Goal: Task Accomplishment & Management: Use online tool/utility

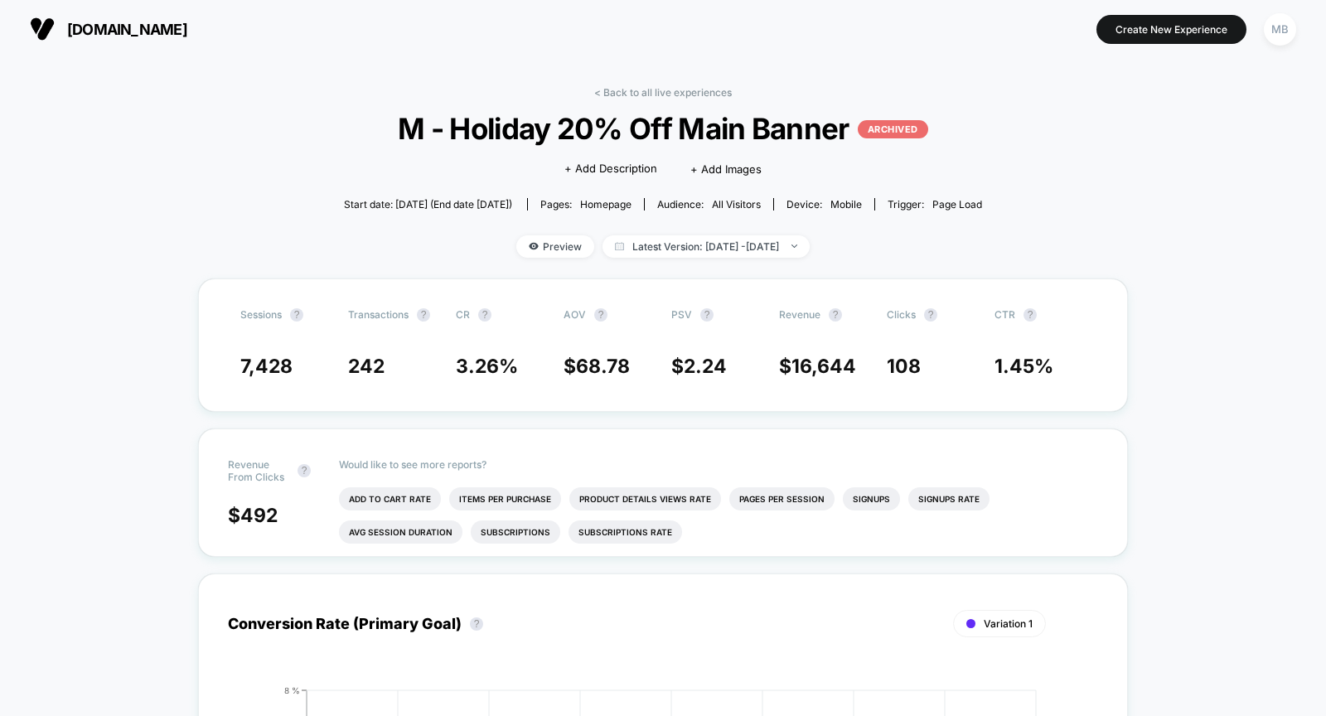
click at [113, 31] on span "[DOMAIN_NAME]" at bounding box center [127, 29] width 120 height 17
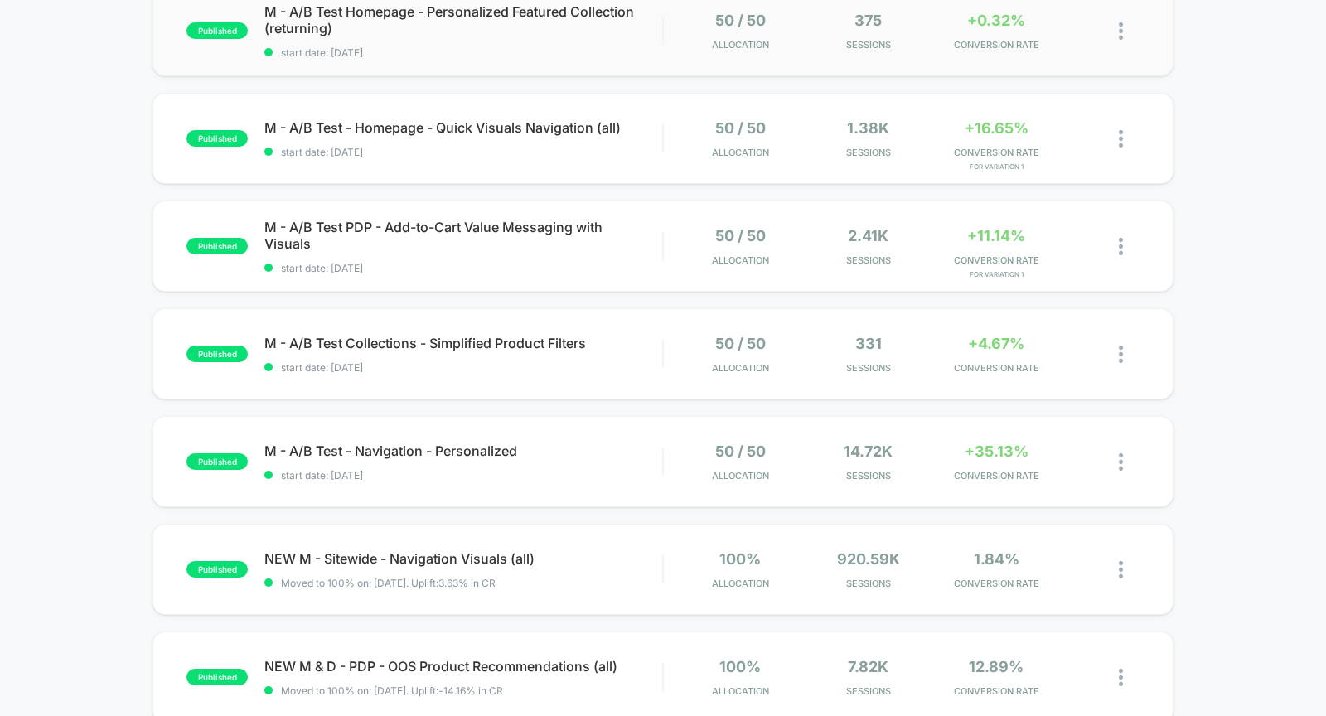
scroll to position [204, 0]
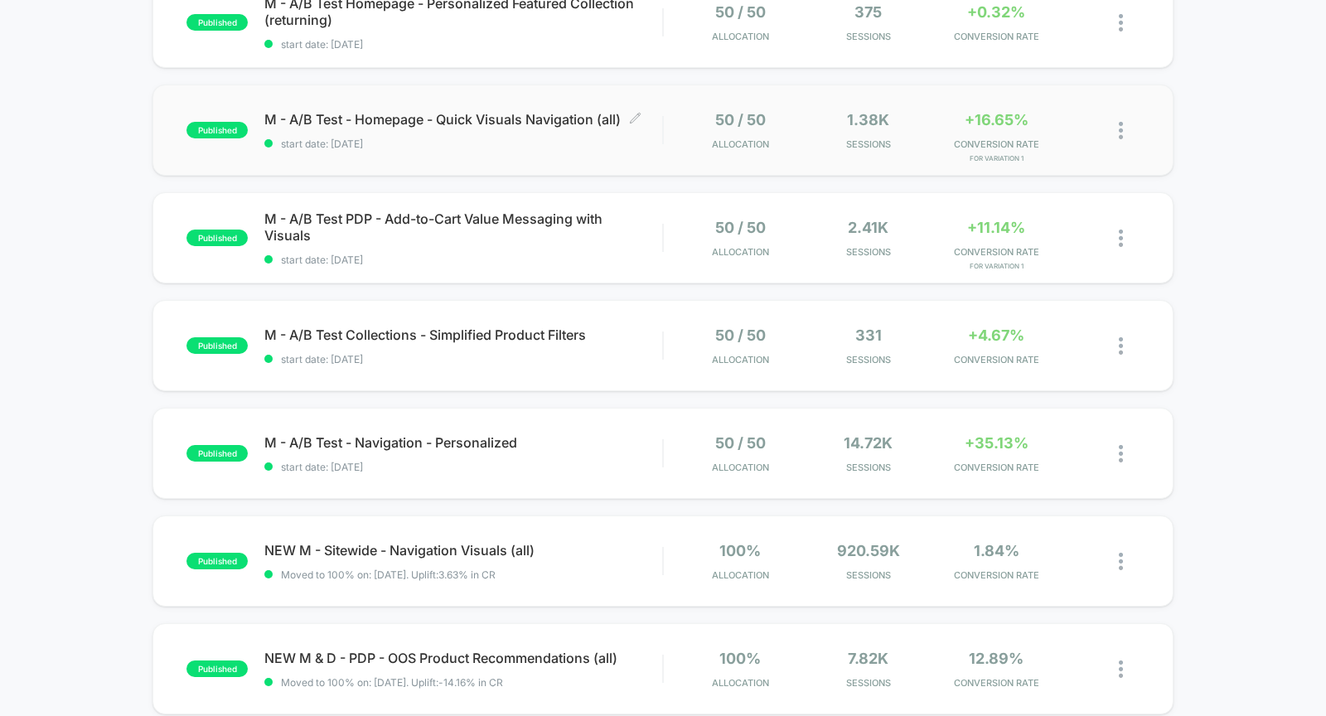
click at [544, 144] on span "start date: [DATE]" at bounding box center [463, 144] width 398 height 12
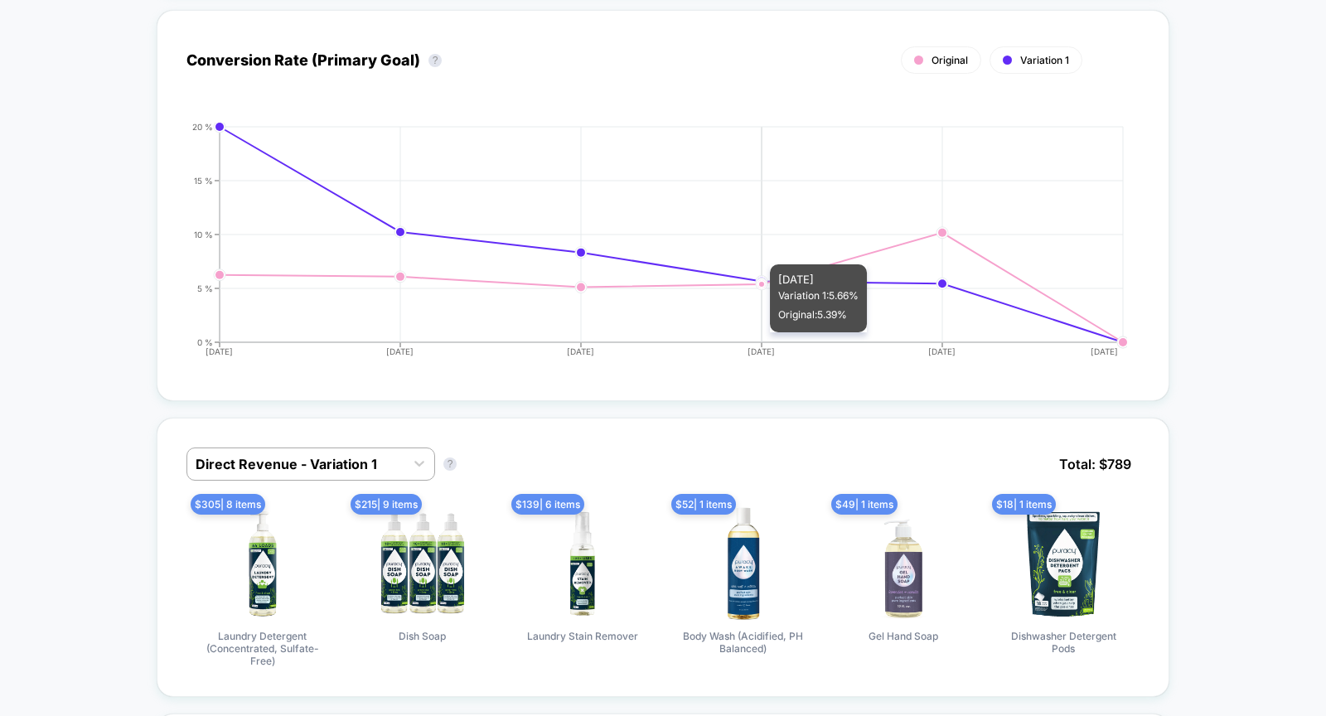
scroll to position [715, 0]
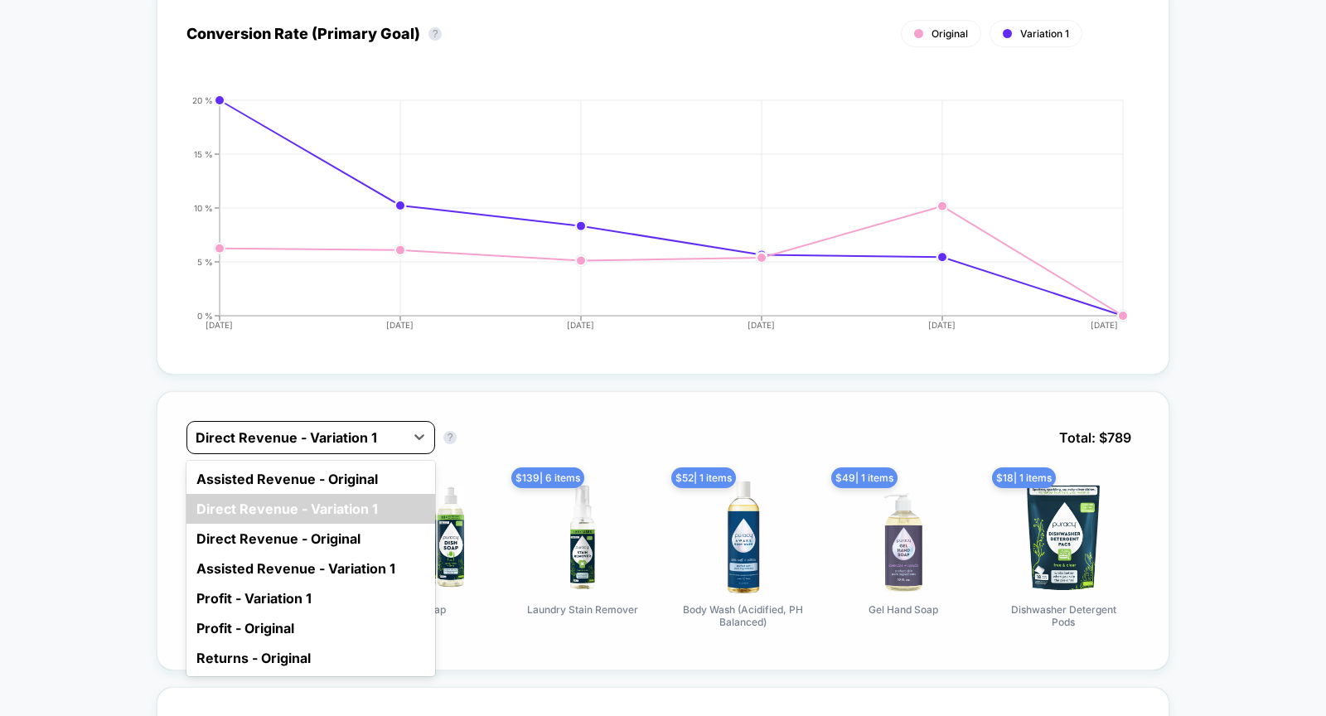
click at [331, 443] on div "Direct Revenue - Variation 1" at bounding box center [310, 437] width 249 height 33
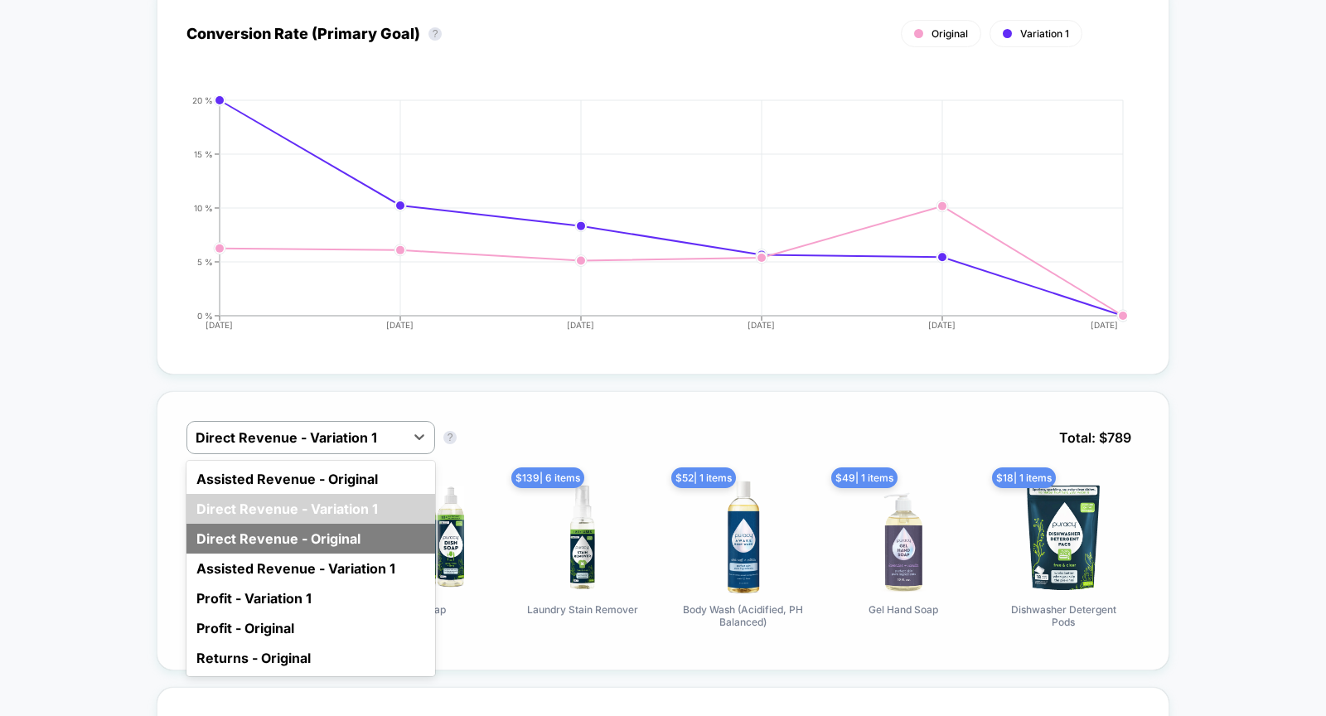
click at [354, 542] on div "Direct Revenue - Original" at bounding box center [310, 539] width 249 height 30
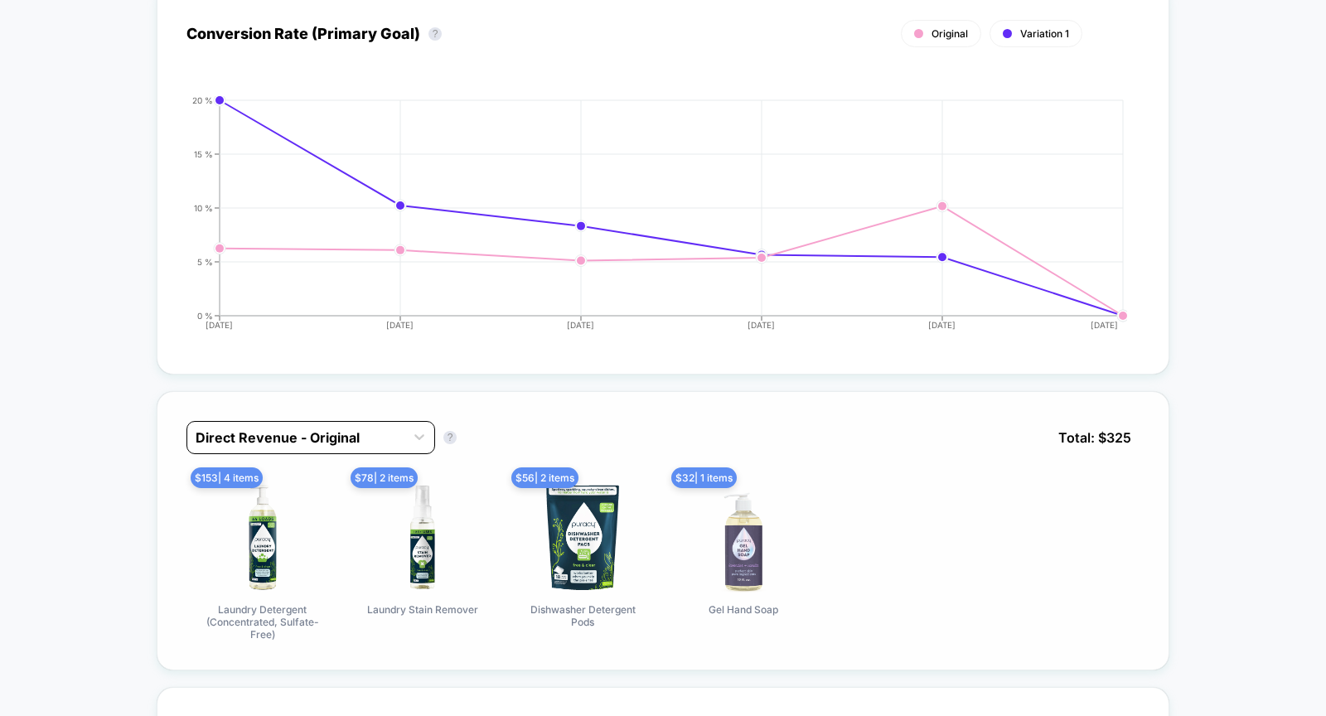
click at [350, 428] on div at bounding box center [296, 438] width 201 height 20
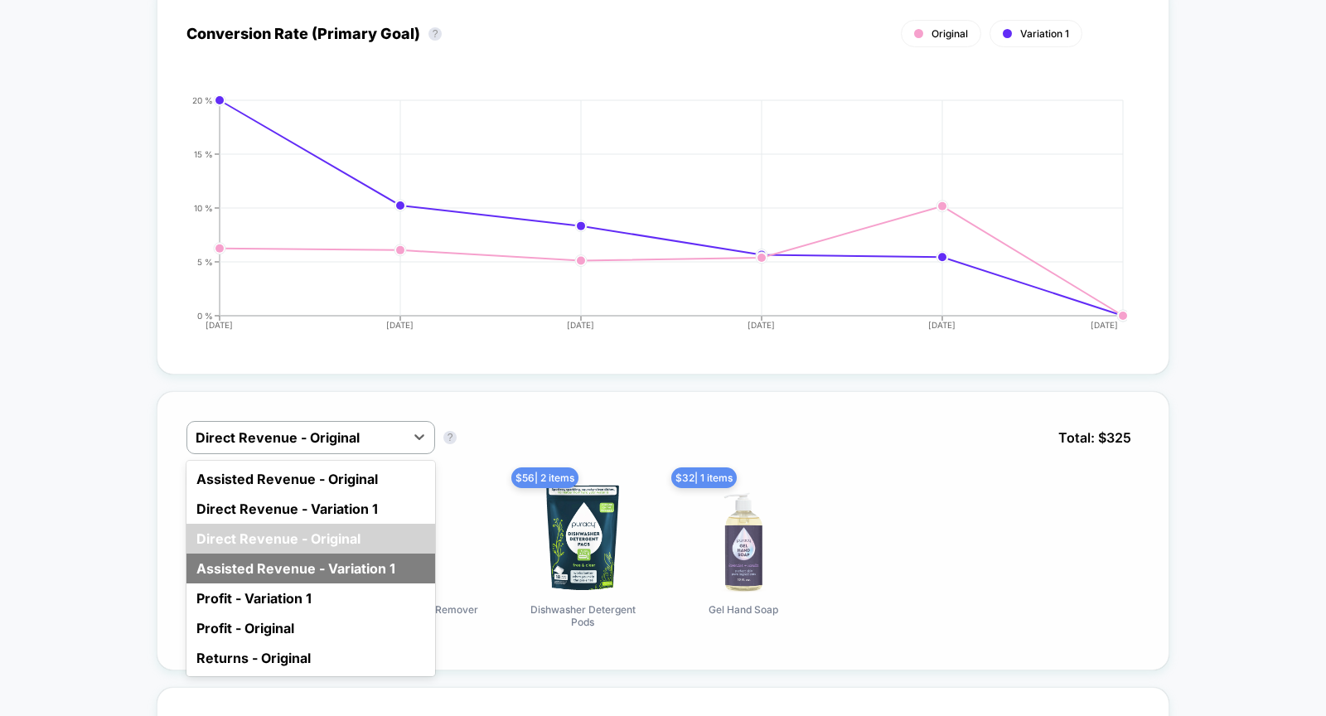
click at [381, 554] on div "Assisted Revenue - Variation 1" at bounding box center [310, 569] width 249 height 30
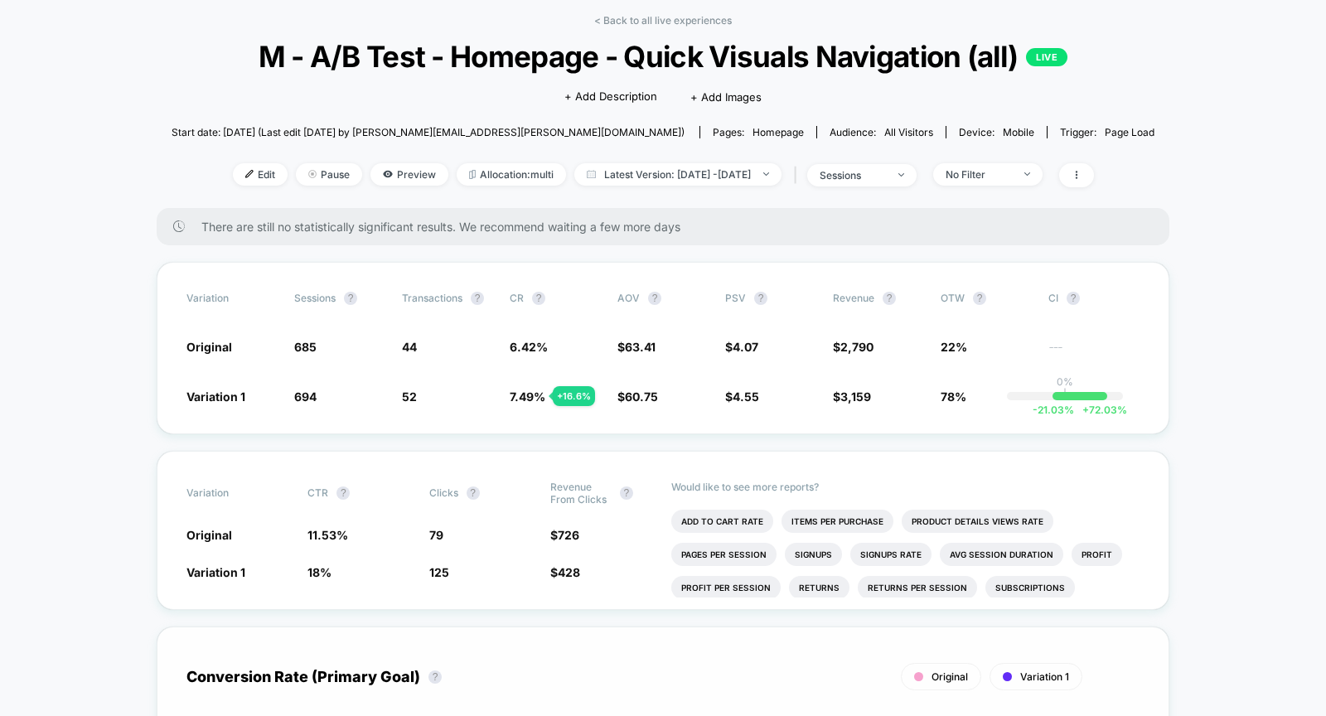
scroll to position [21, 0]
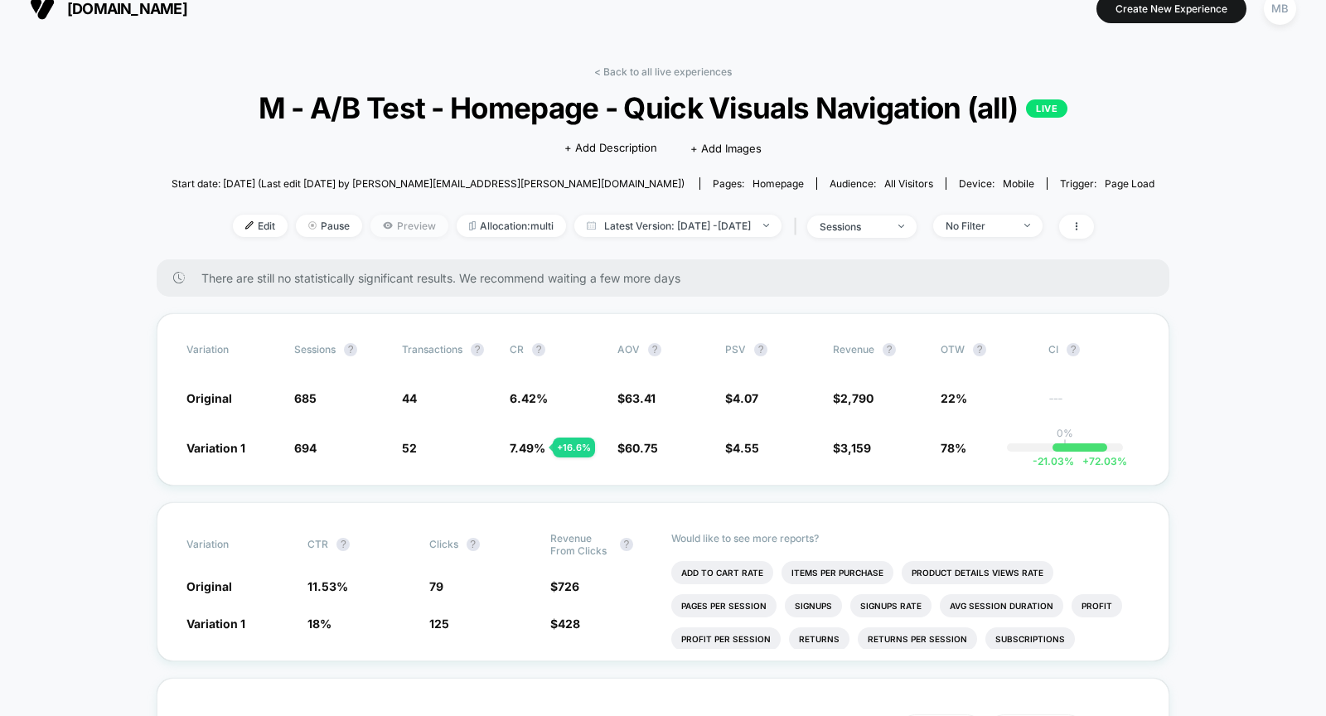
click at [390, 231] on span "Preview" at bounding box center [409, 226] width 78 height 22
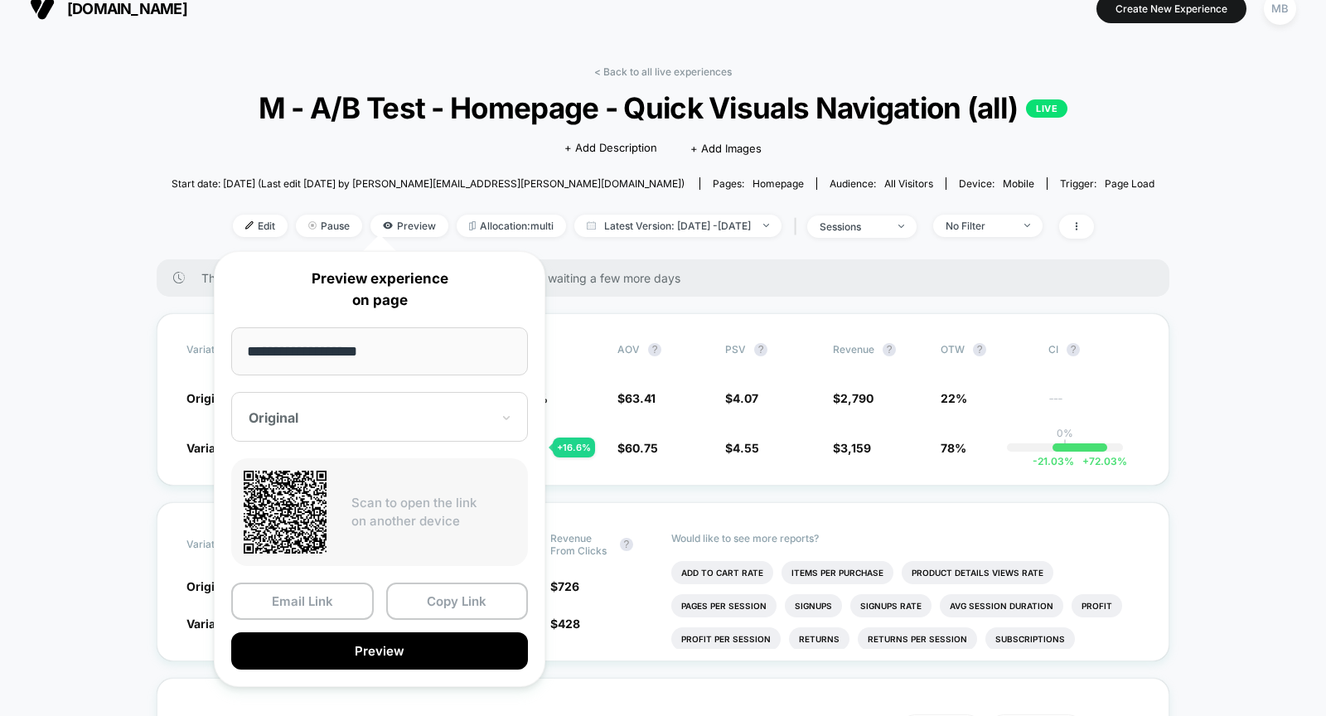
click at [364, 421] on div at bounding box center [370, 417] width 242 height 17
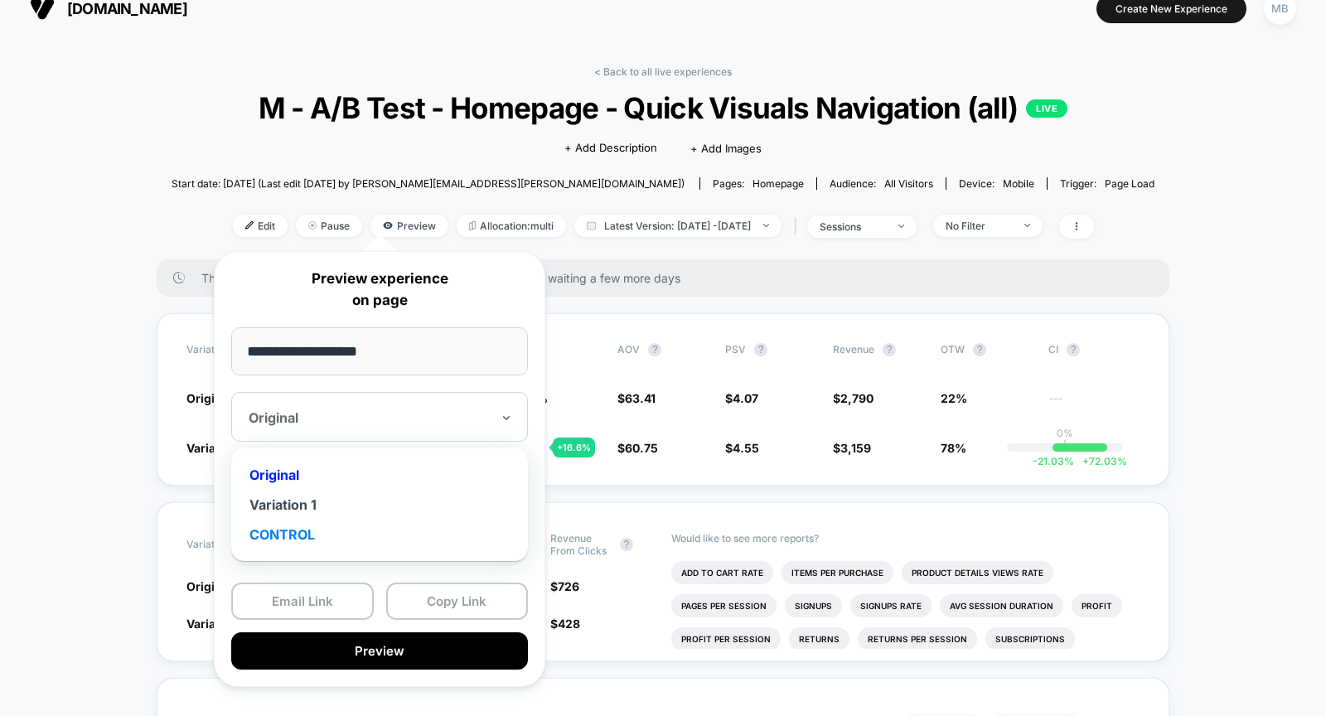
click at [356, 534] on div "CONTROL" at bounding box center [379, 535] width 280 height 30
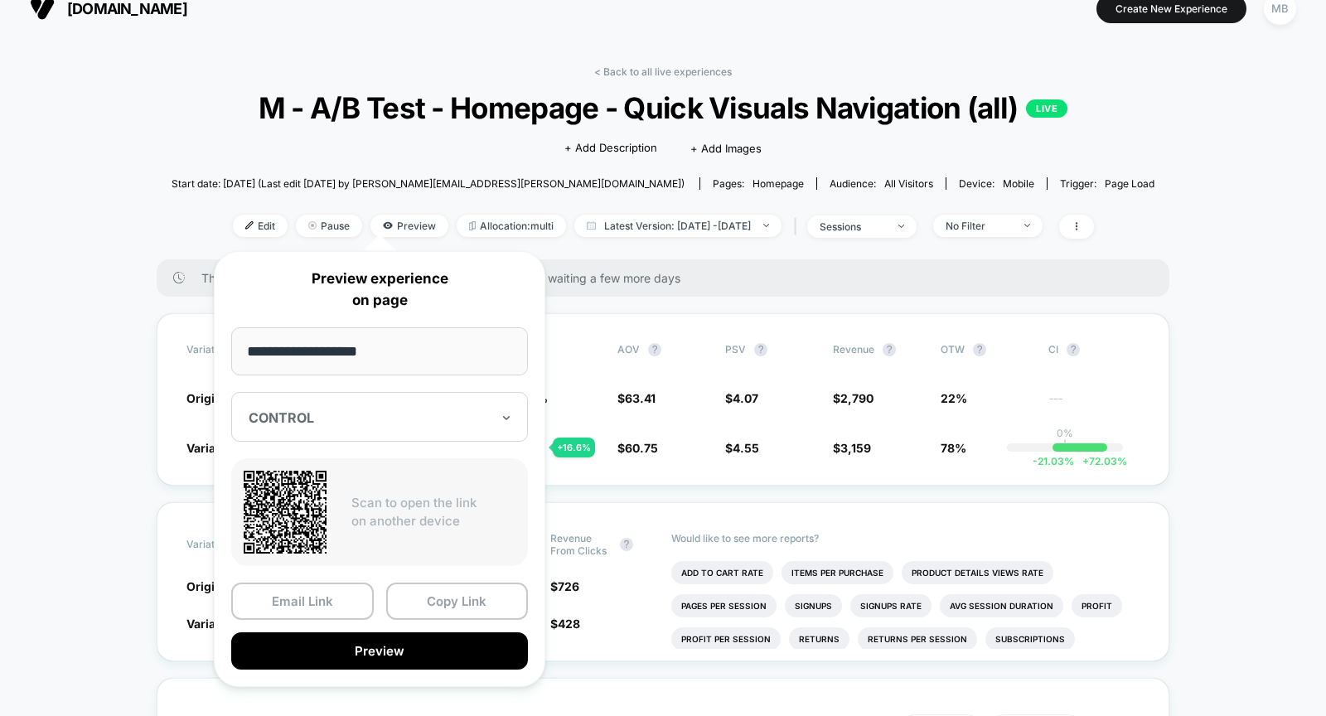
click at [341, 423] on div at bounding box center [370, 417] width 242 height 17
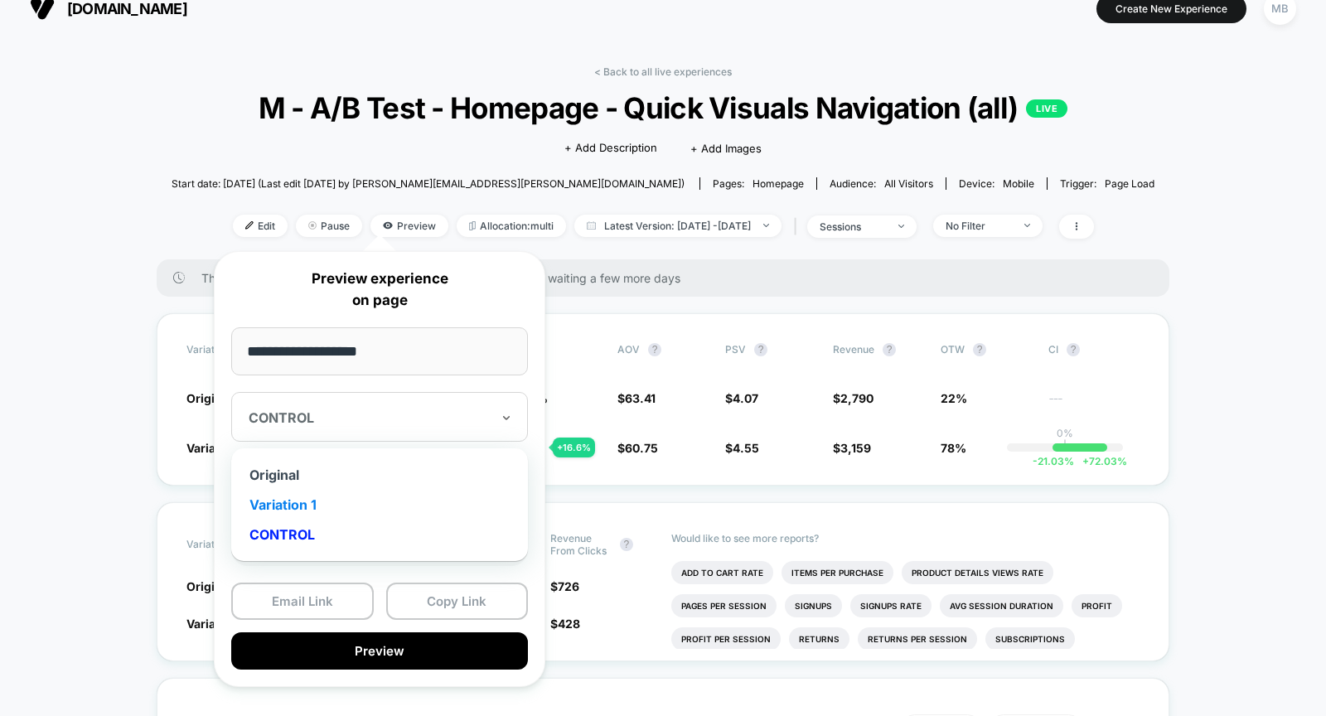
click at [346, 501] on div "Variation 1" at bounding box center [379, 505] width 280 height 30
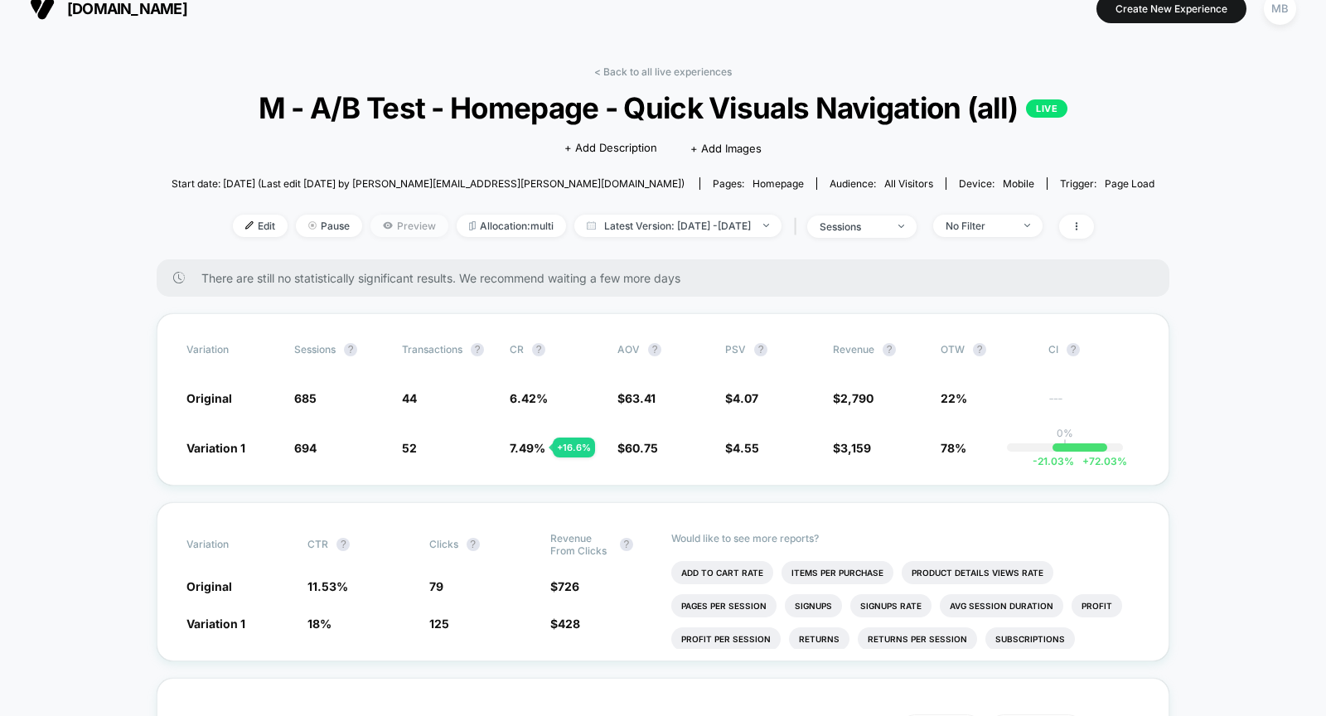
click at [370, 226] on span "Preview" at bounding box center [409, 226] width 78 height 22
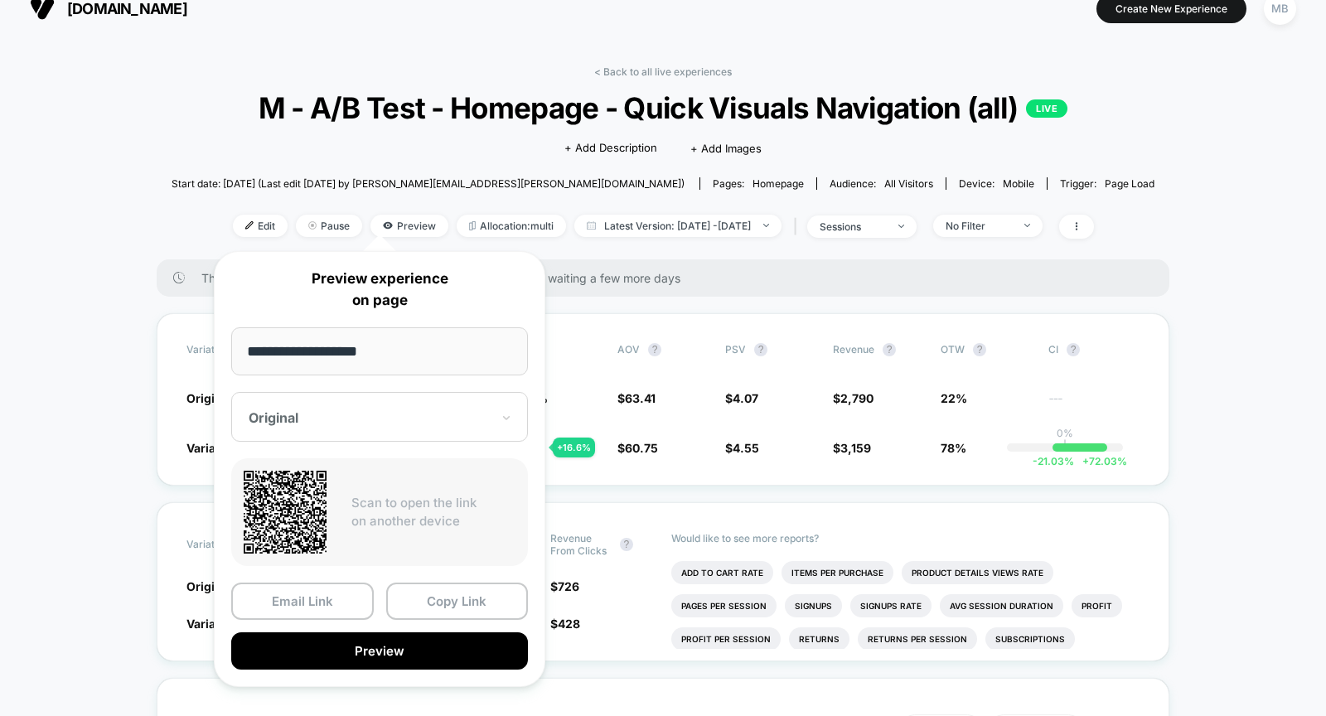
click at [365, 414] on div at bounding box center [370, 417] width 242 height 17
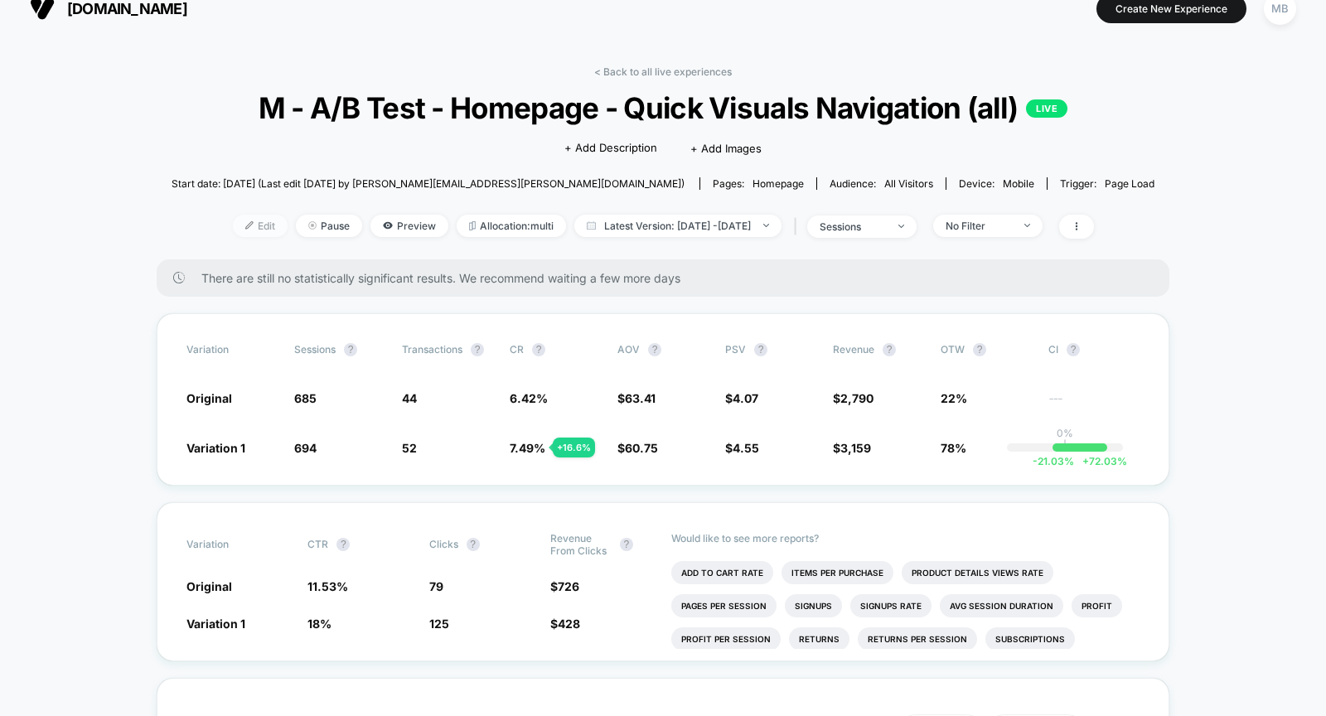
click at [233, 227] on span "Edit" at bounding box center [260, 226] width 55 height 22
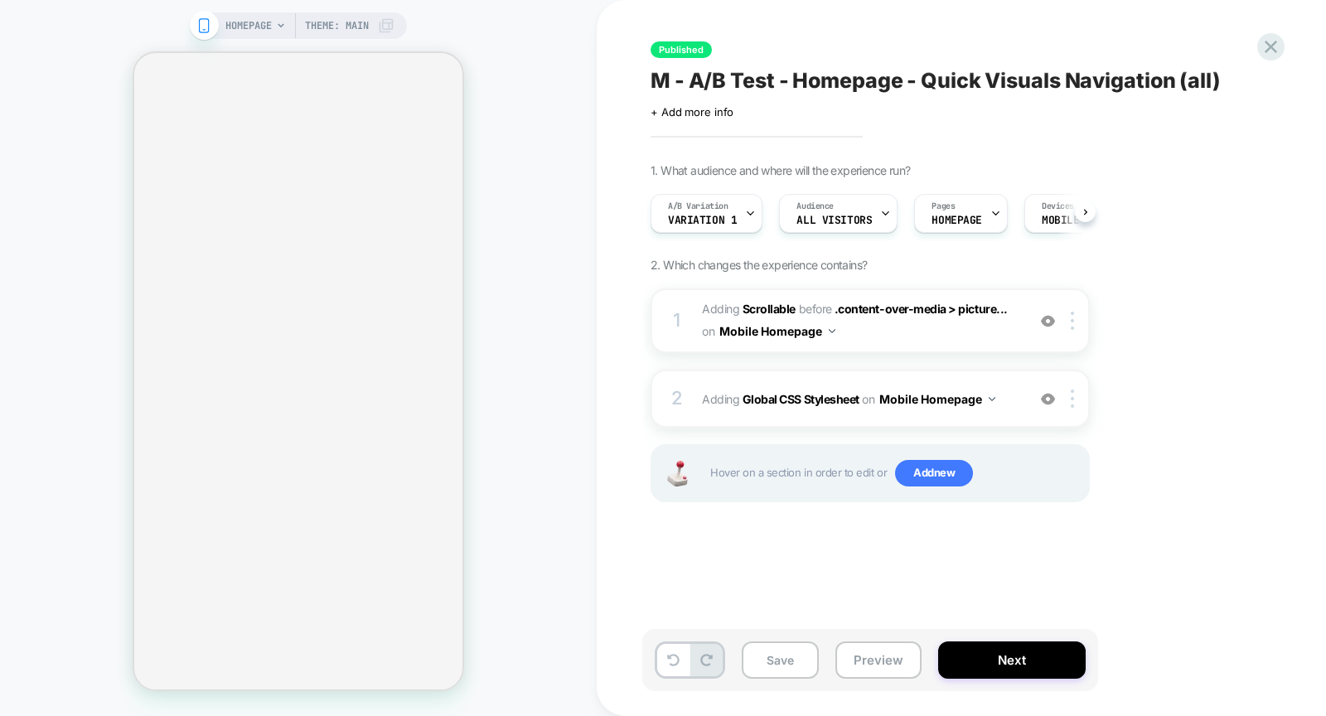
scroll to position [0, 1]
click at [745, 215] on icon at bounding box center [749, 213] width 11 height 11
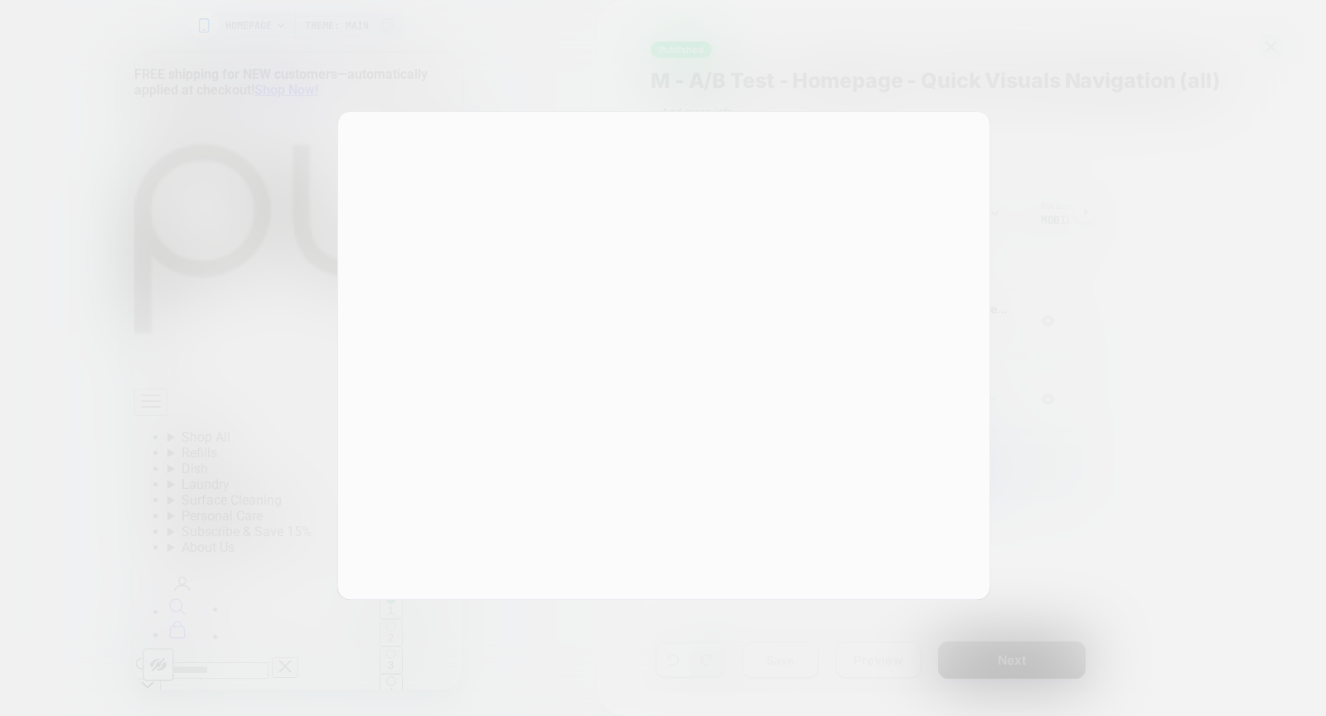
scroll to position [0, 0]
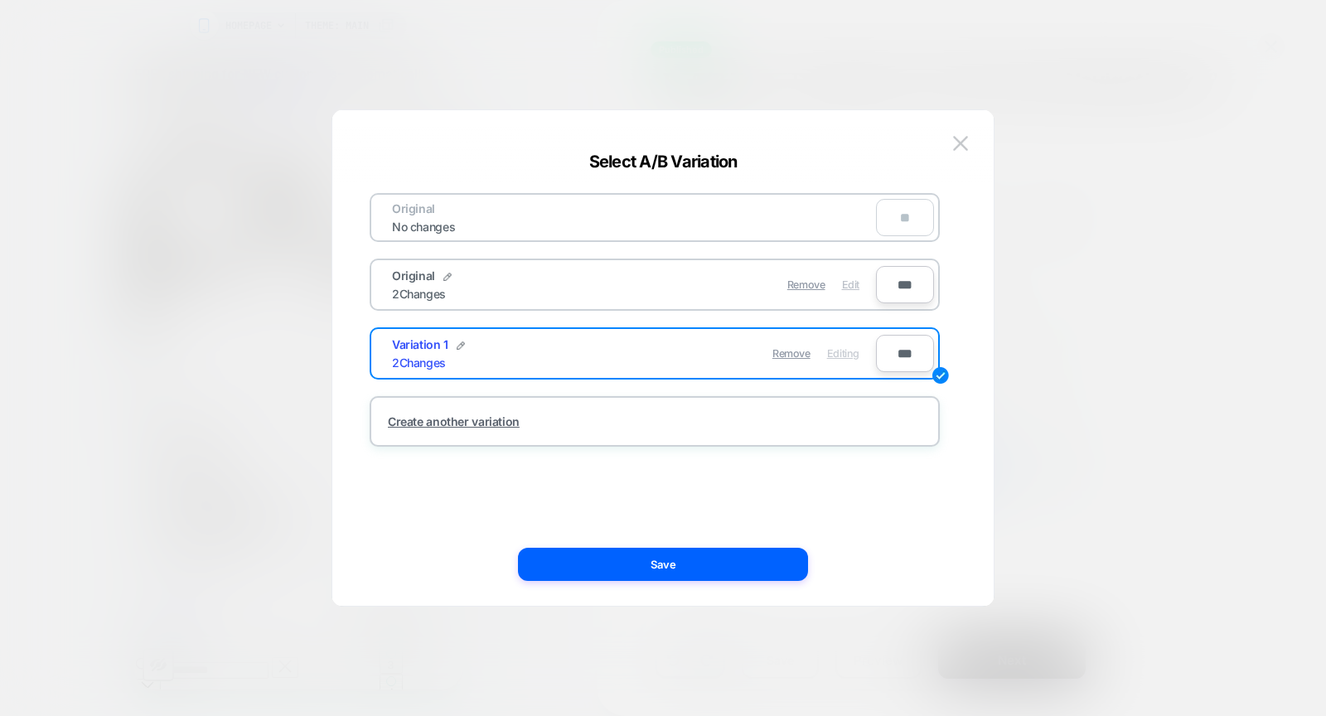
click at [853, 285] on span "Edit" at bounding box center [850, 284] width 17 height 12
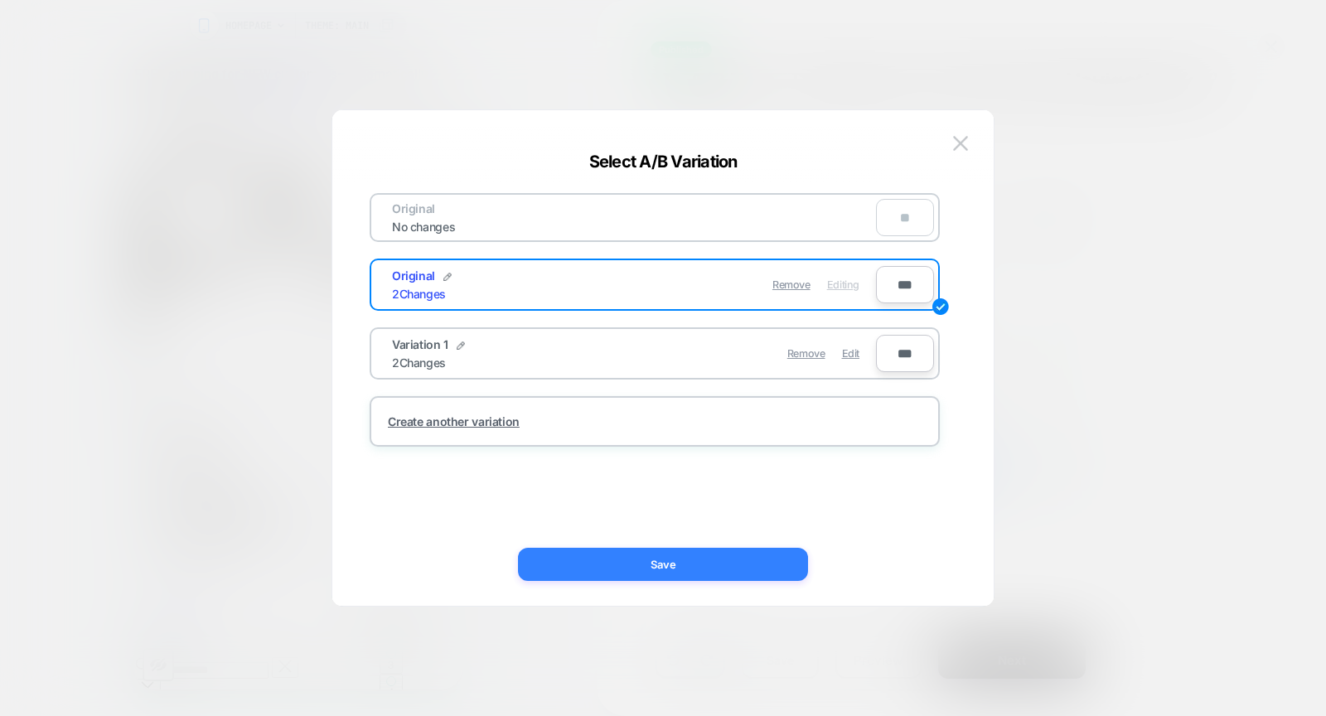
click at [748, 564] on button "Save" at bounding box center [663, 564] width 290 height 33
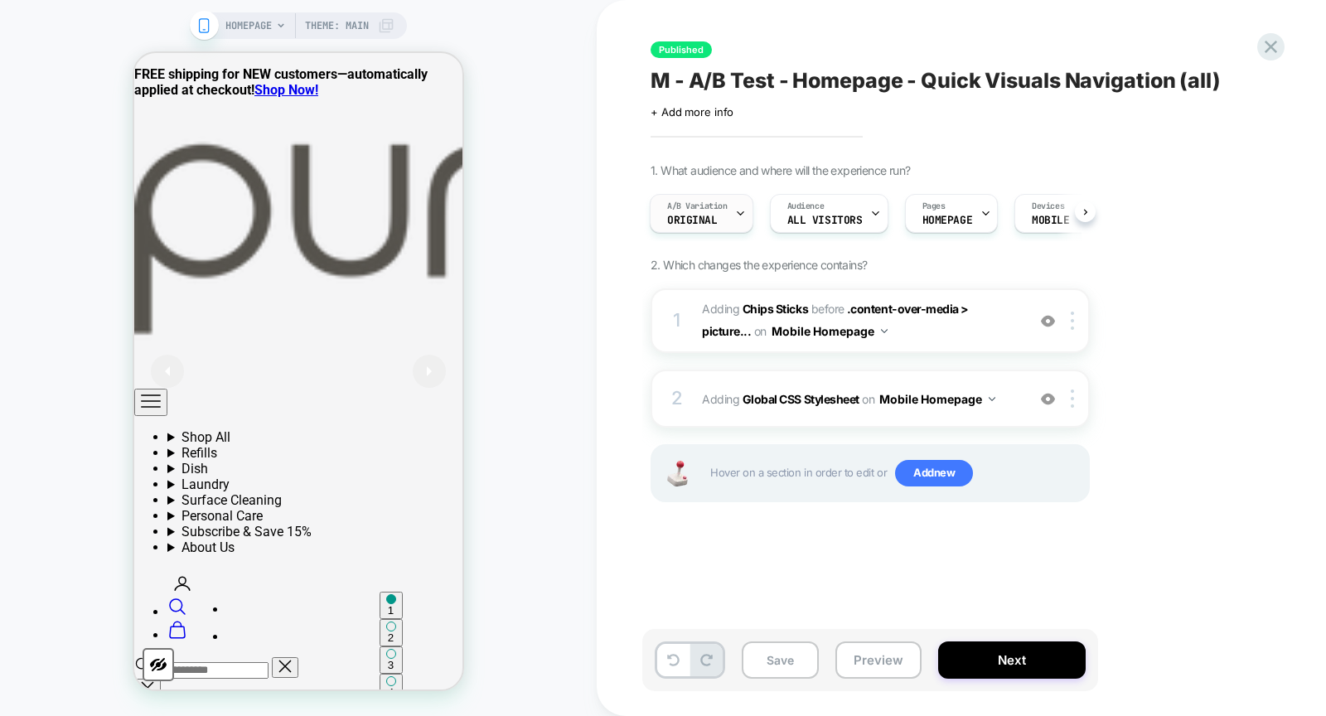
click at [728, 226] on div "A/B Variation Original" at bounding box center [698, 213] width 94 height 37
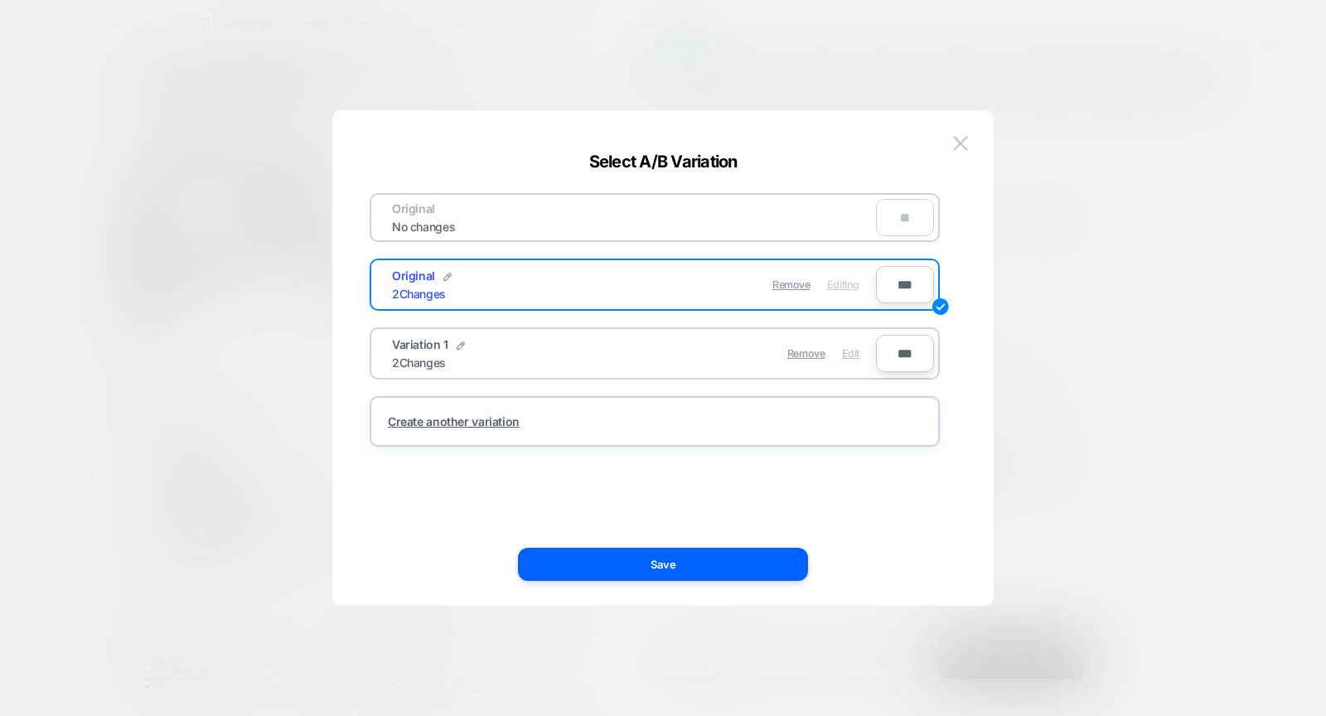
click at [857, 351] on span "Edit" at bounding box center [850, 353] width 17 height 12
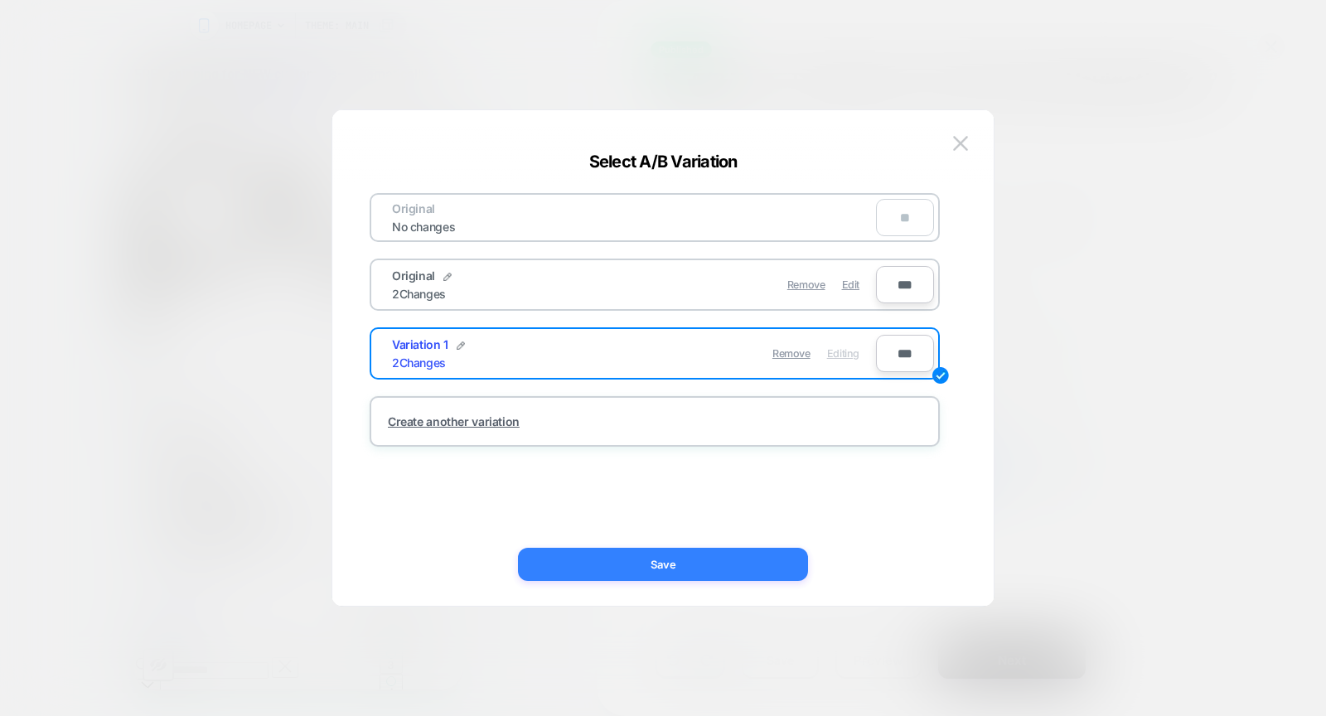
click at [763, 564] on button "Save" at bounding box center [663, 564] width 290 height 33
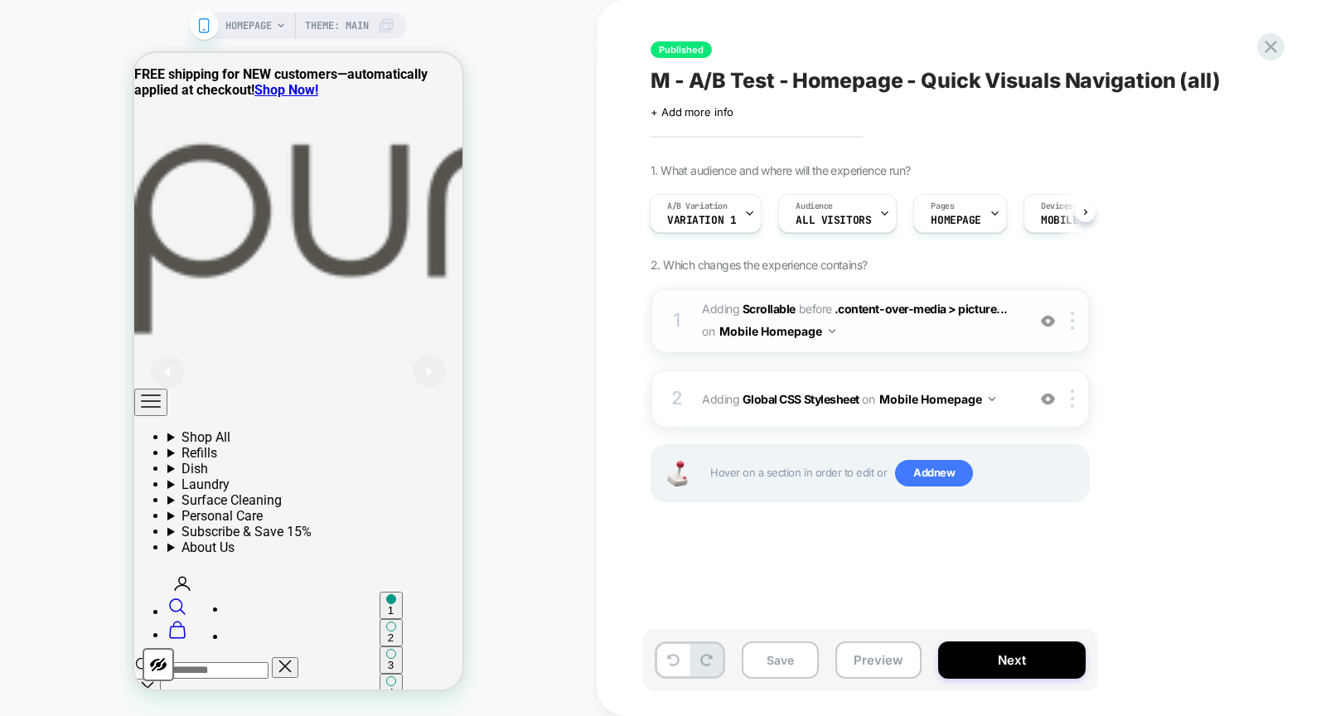
click at [705, 299] on span "#_loomi_addon_1759832476963 Adding Scrollable BEFORE .content-over-media > pict…" at bounding box center [860, 320] width 316 height 45
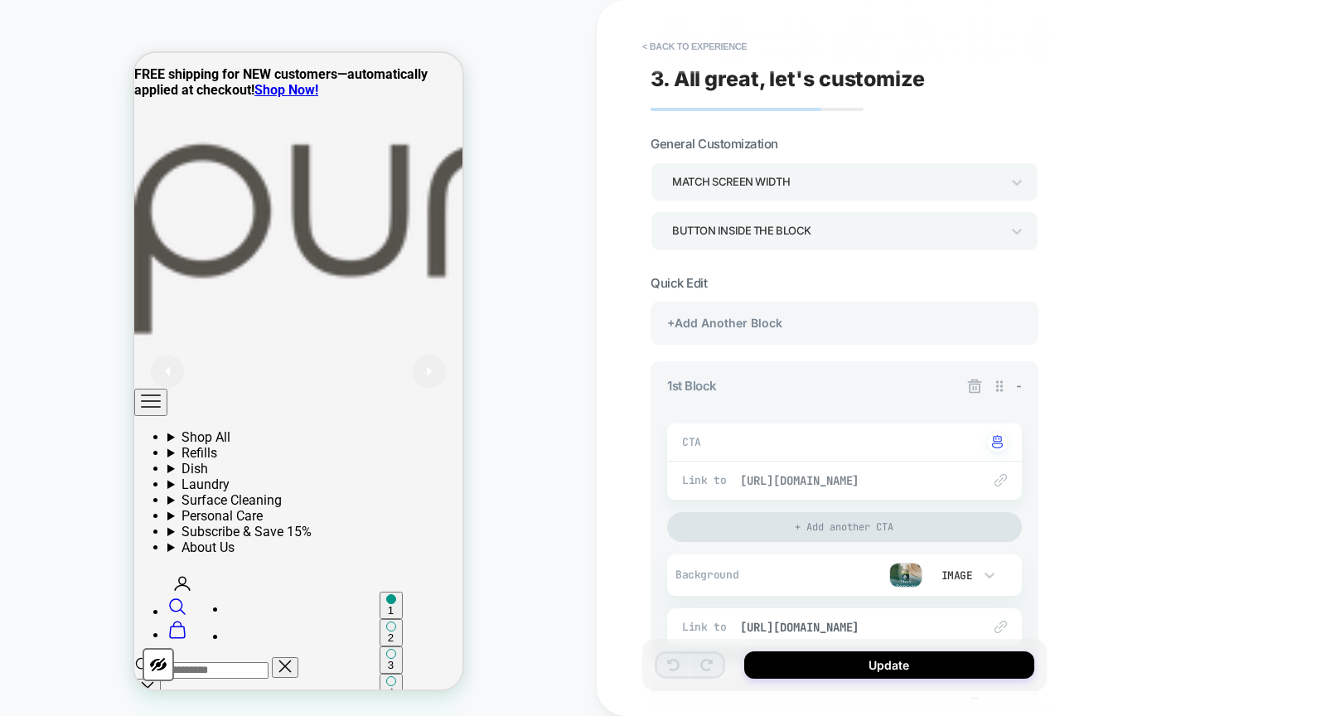
click at [849, 481] on span "[URL][DOMAIN_NAME]" at bounding box center [852, 480] width 225 height 15
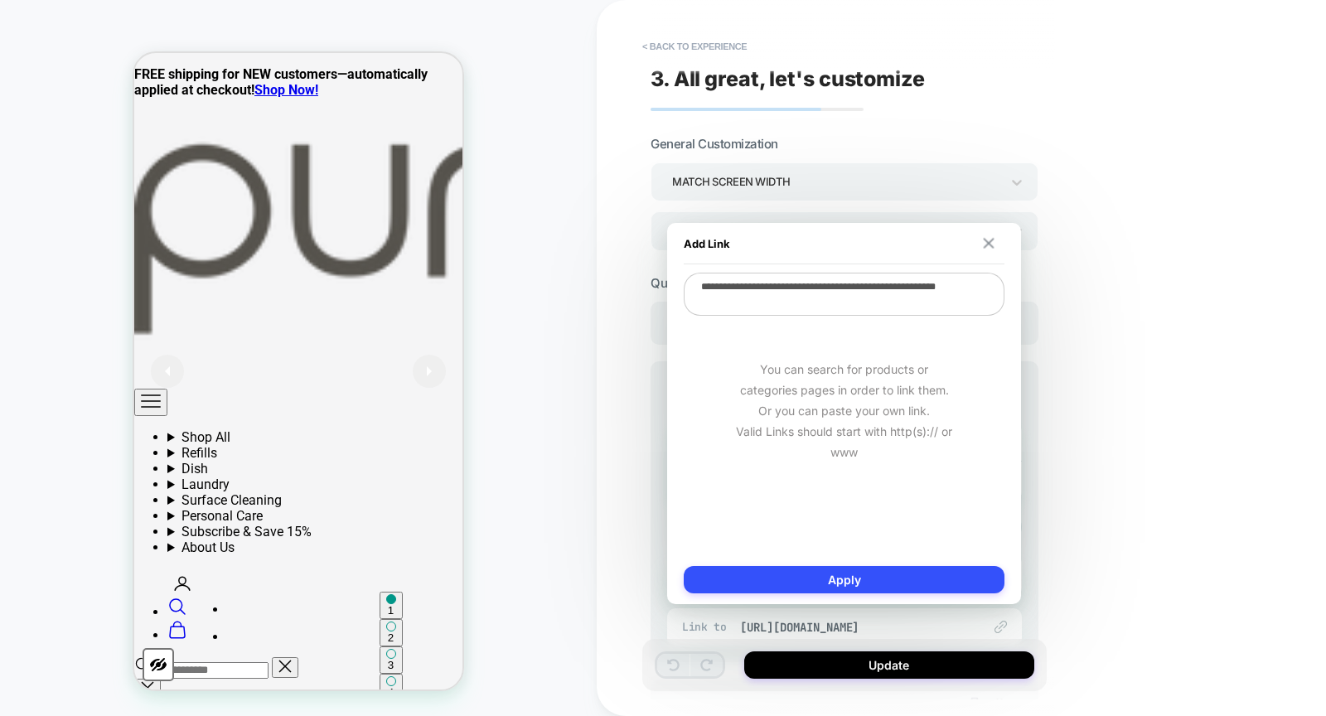
click at [987, 247] on img at bounding box center [989, 243] width 11 height 11
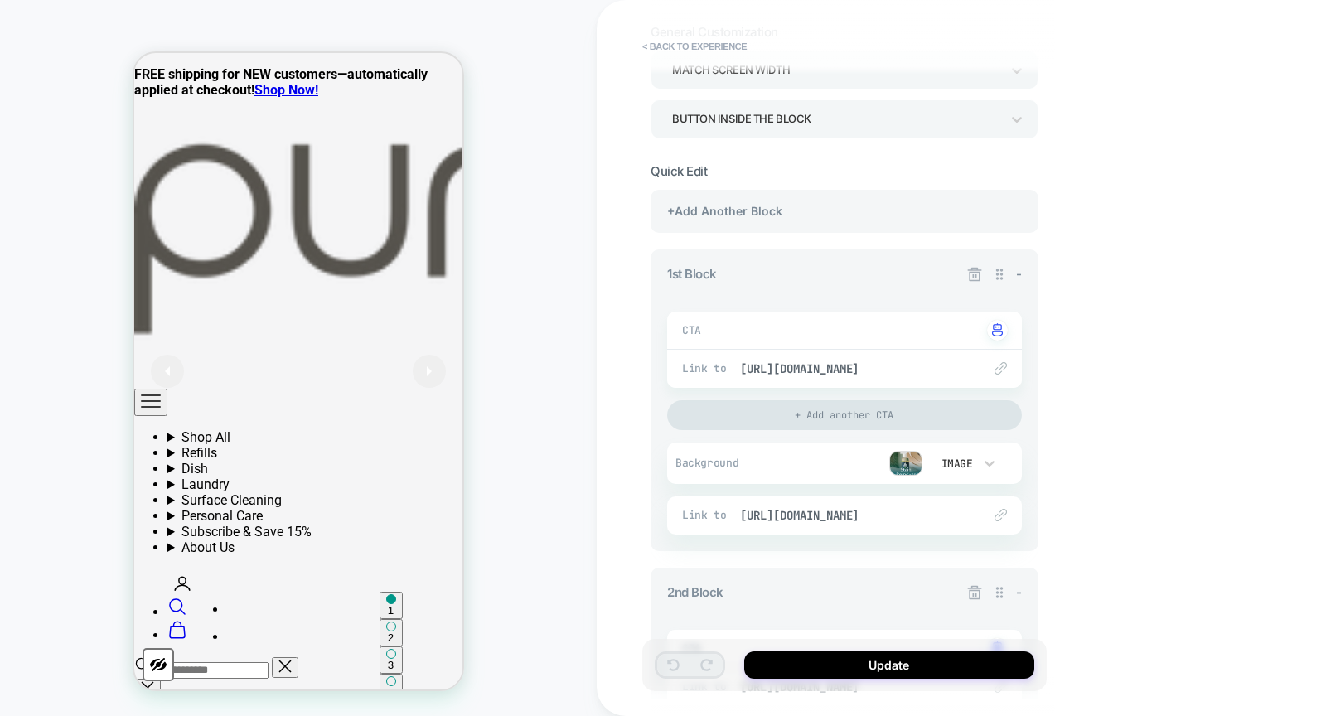
scroll to position [131, 0]
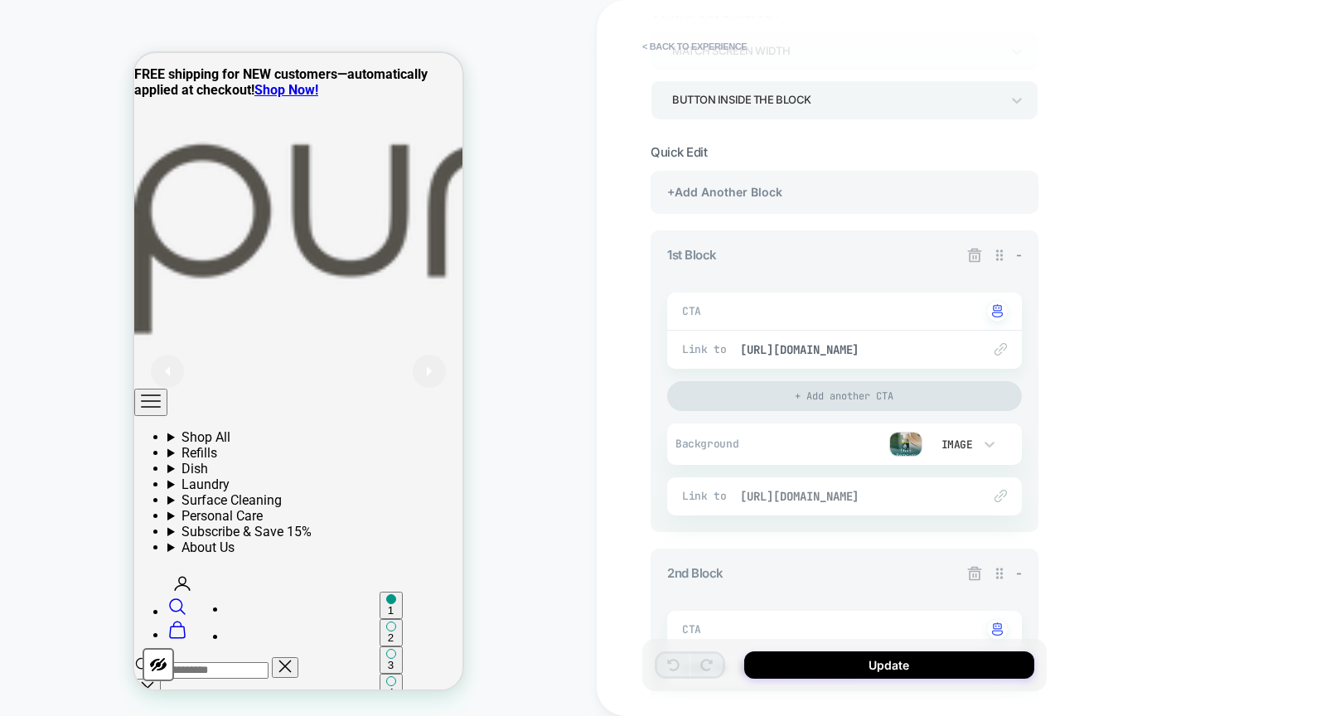
click at [872, 498] on span "[URL][DOMAIN_NAME]" at bounding box center [852, 496] width 225 height 15
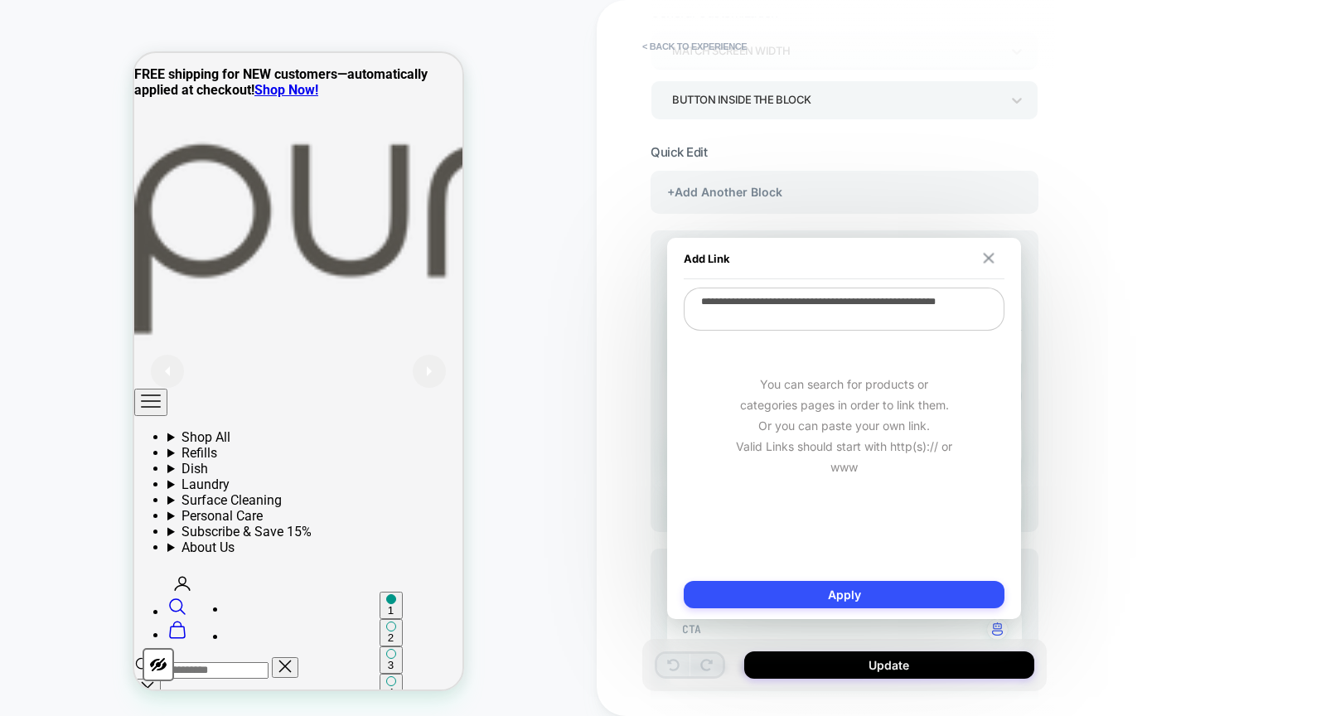
click at [989, 263] on img at bounding box center [989, 258] width 11 height 11
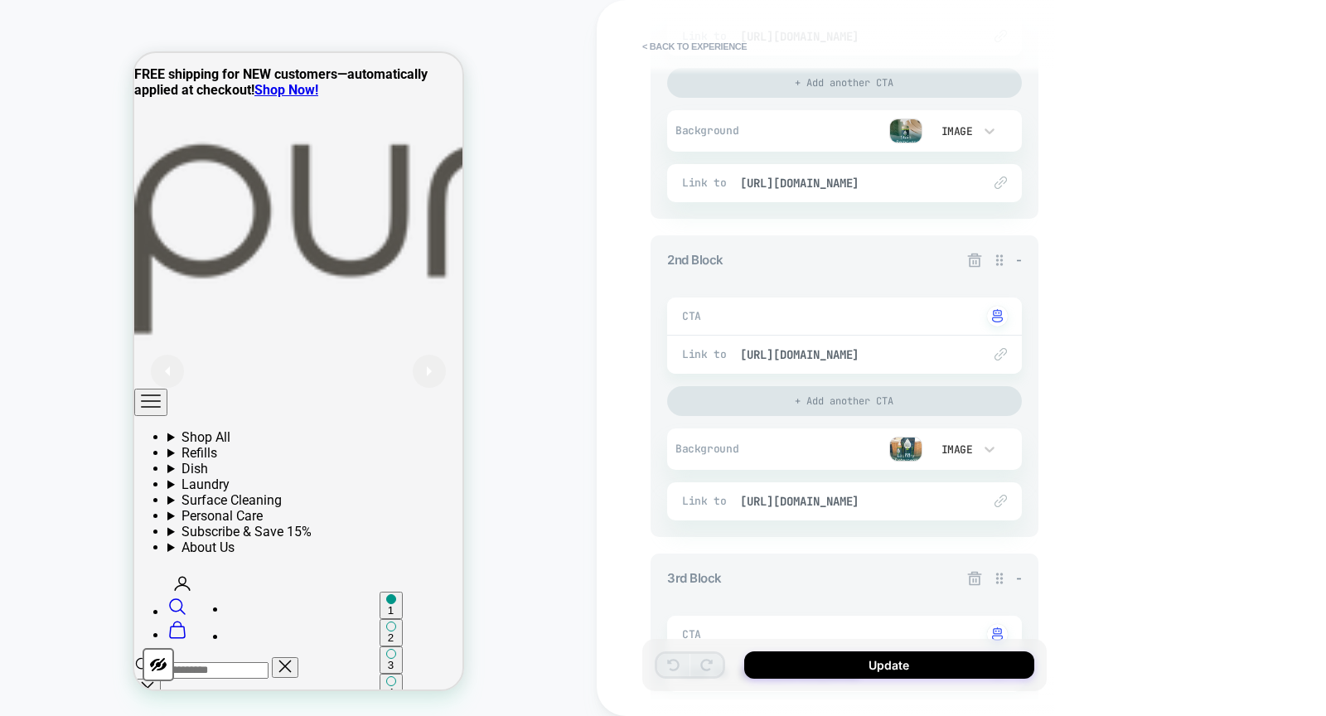
scroll to position [448, 0]
click at [864, 349] on span "[URL][DOMAIN_NAME]" at bounding box center [852, 351] width 225 height 15
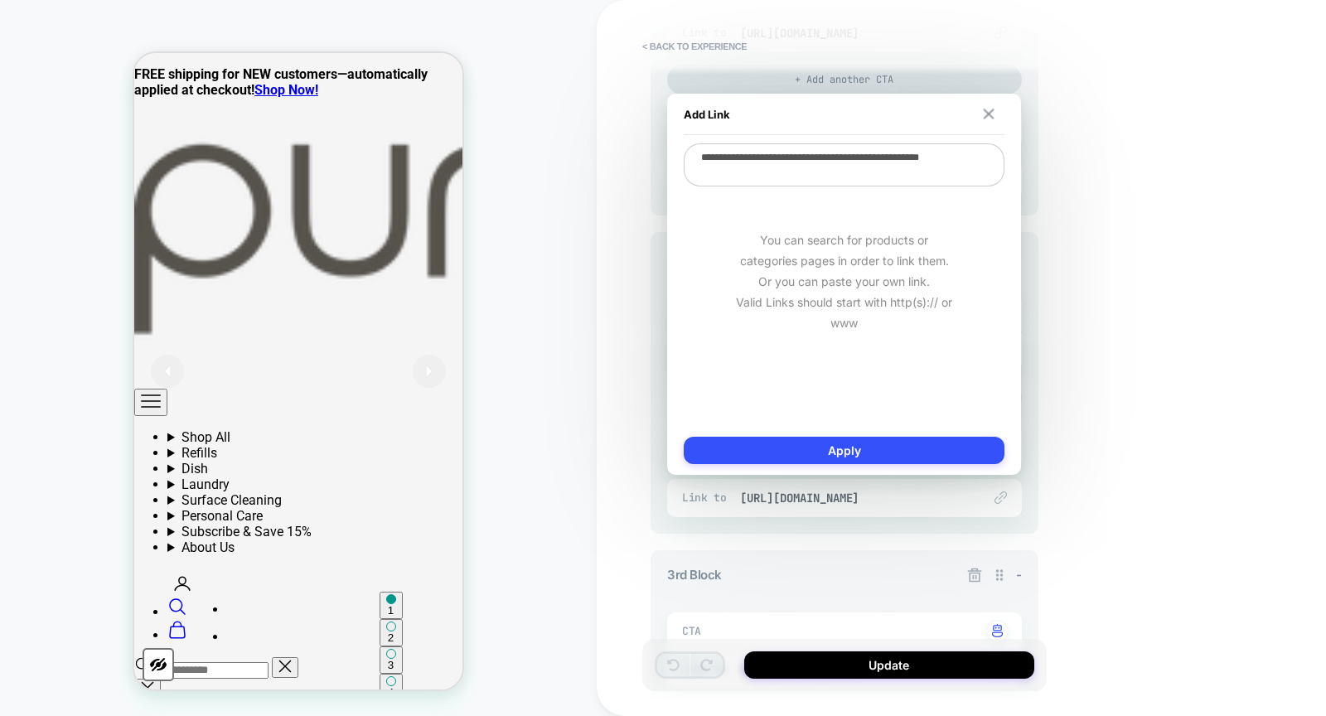
click at [986, 114] on img at bounding box center [989, 114] width 11 height 11
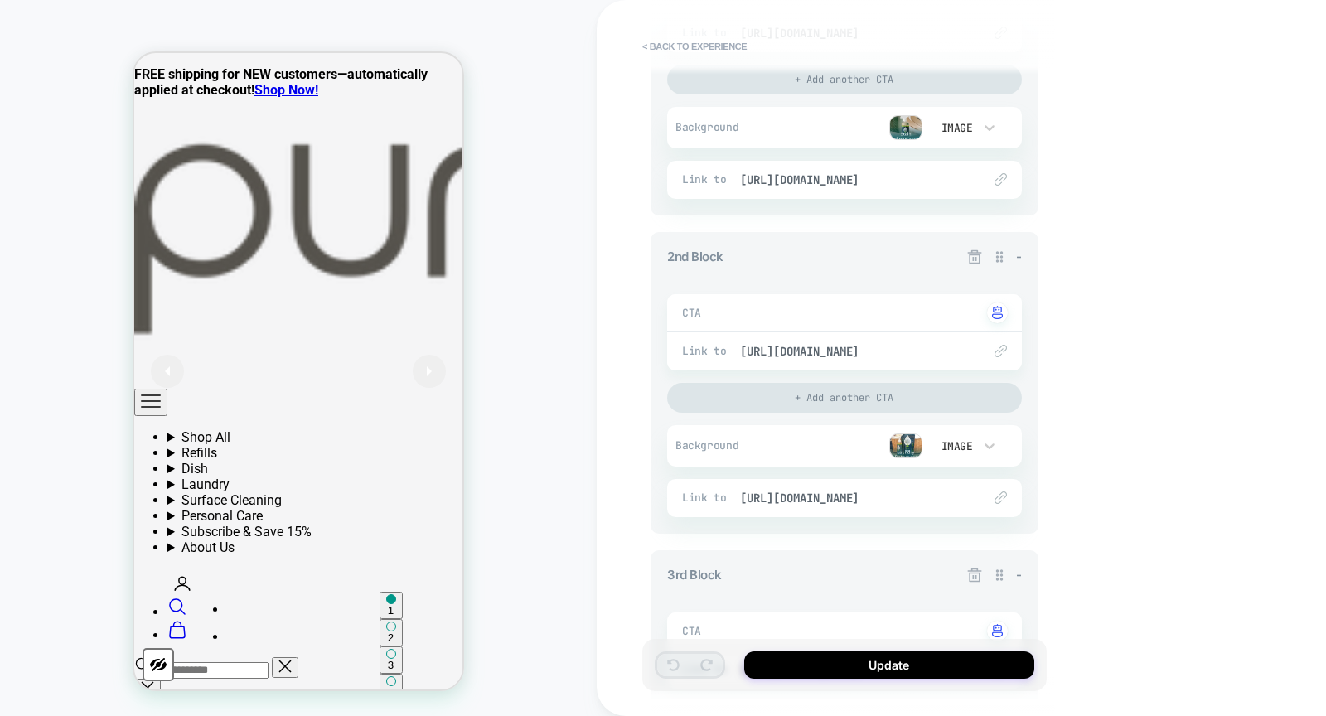
scroll to position [499, 0]
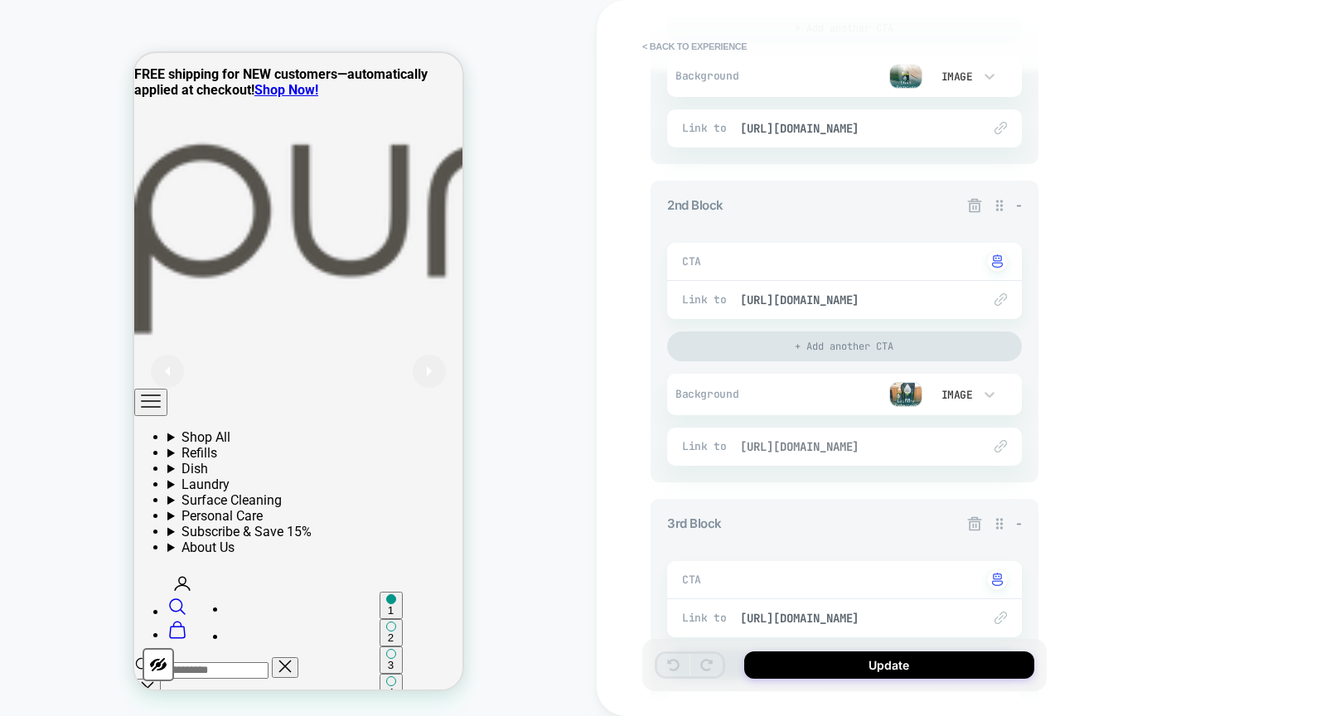
click at [868, 451] on span "[URL][DOMAIN_NAME]" at bounding box center [852, 446] width 225 height 15
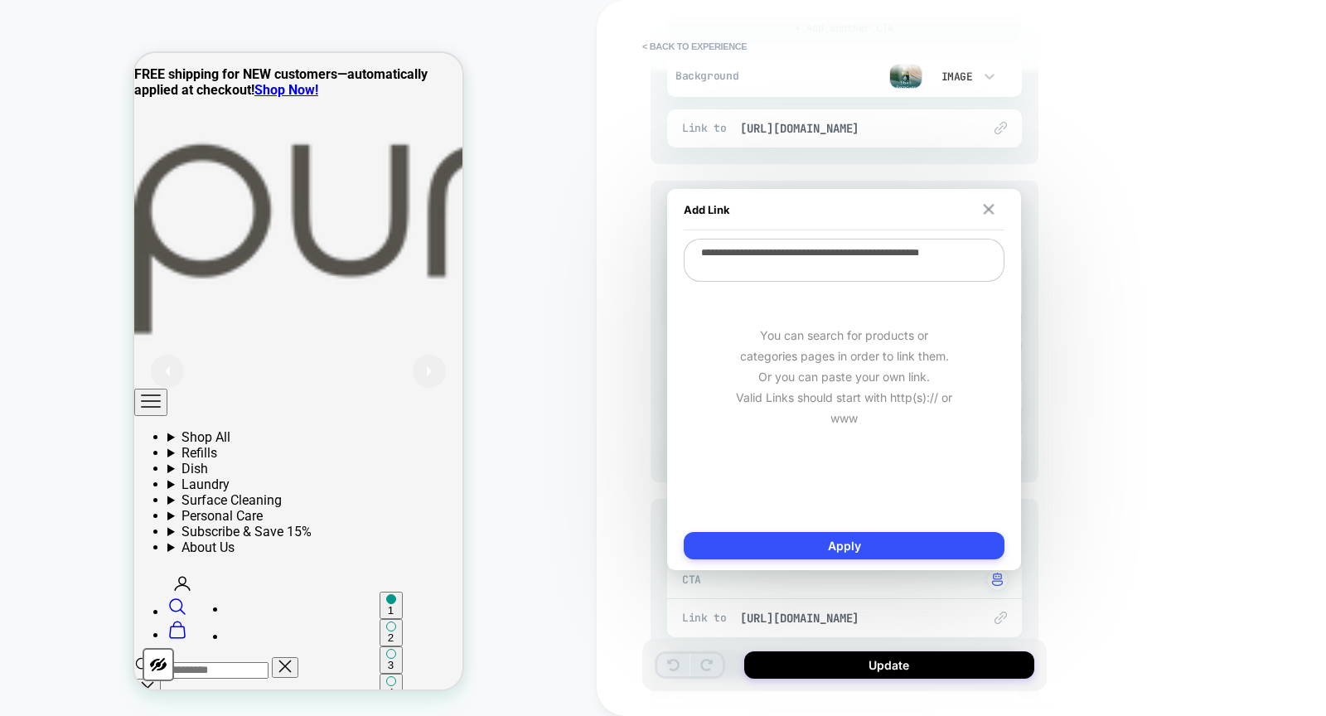
click at [985, 213] on img at bounding box center [989, 209] width 11 height 11
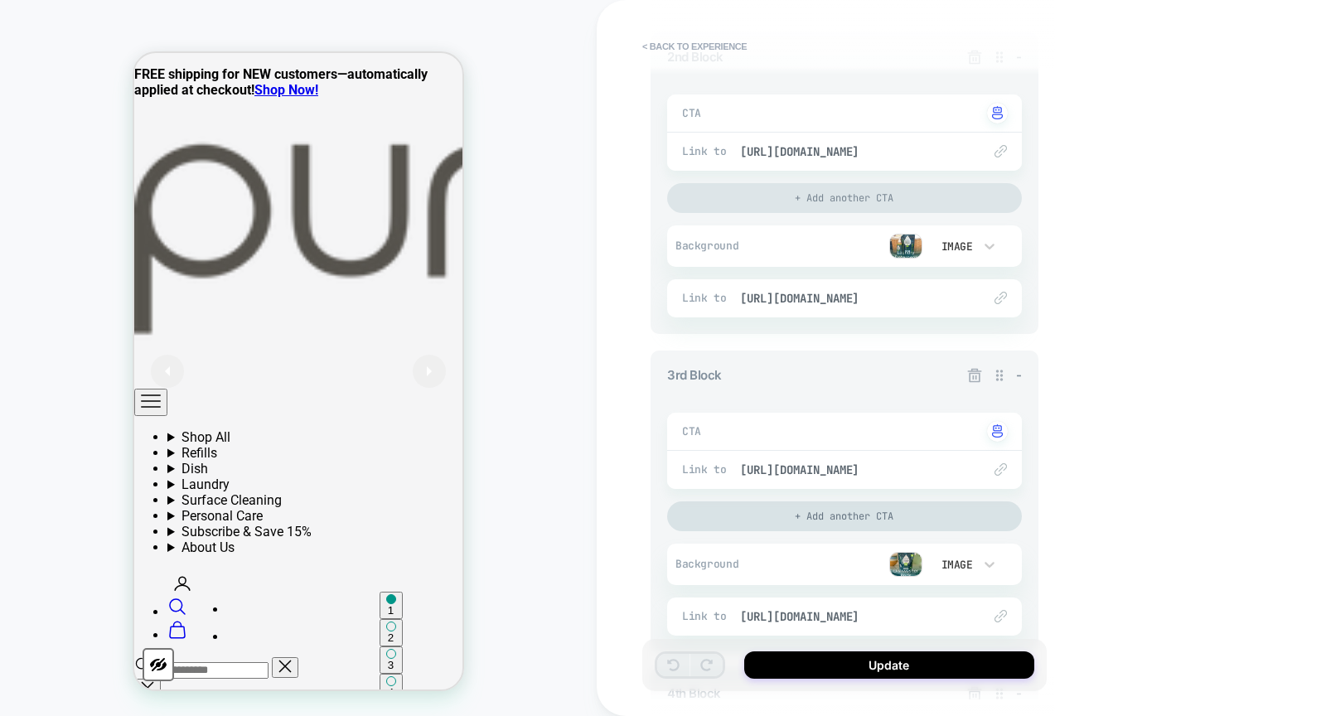
scroll to position [652, 0]
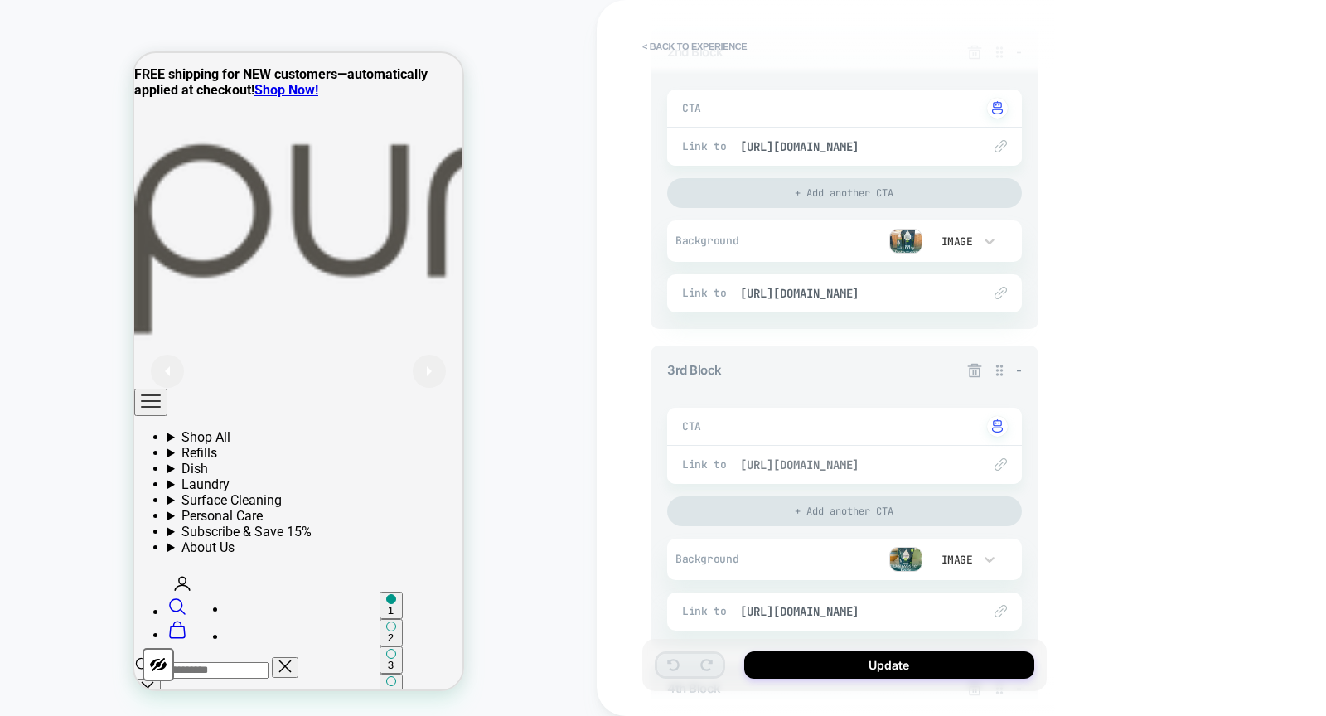
click at [855, 459] on span "[URL][DOMAIN_NAME]" at bounding box center [852, 464] width 225 height 15
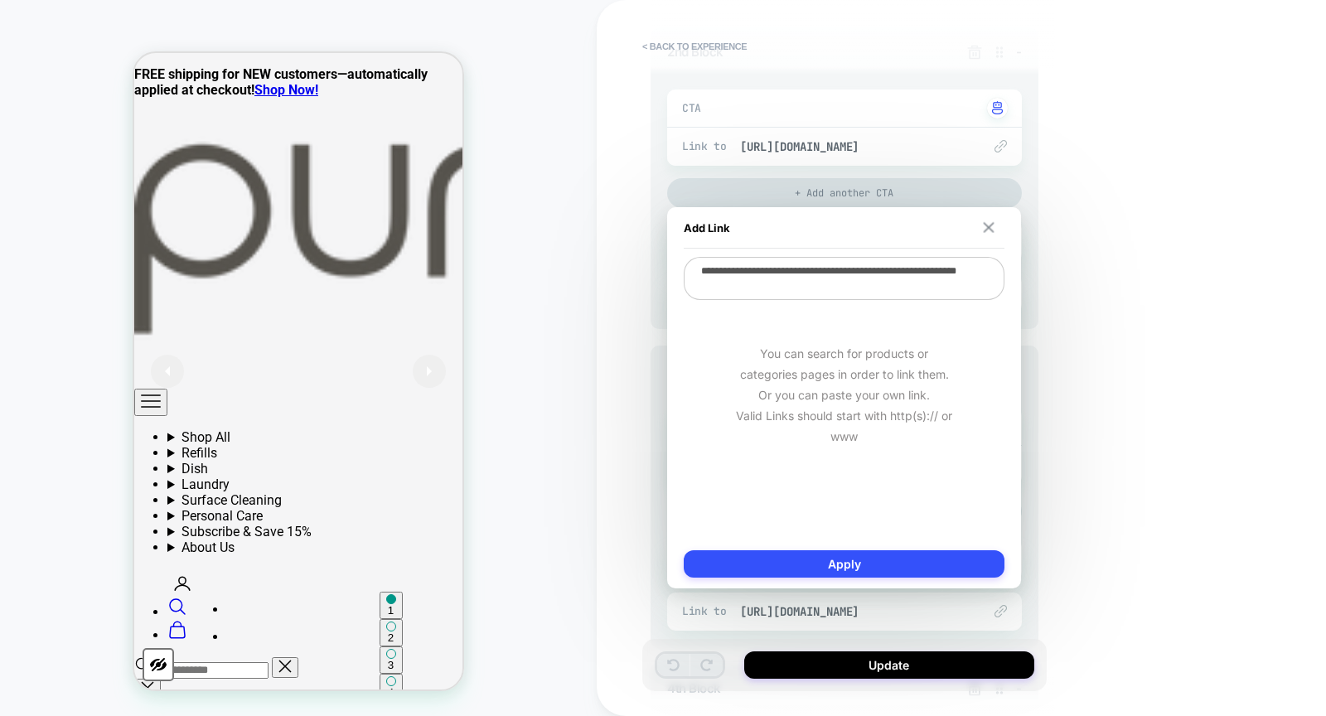
click at [990, 225] on img at bounding box center [989, 227] width 11 height 11
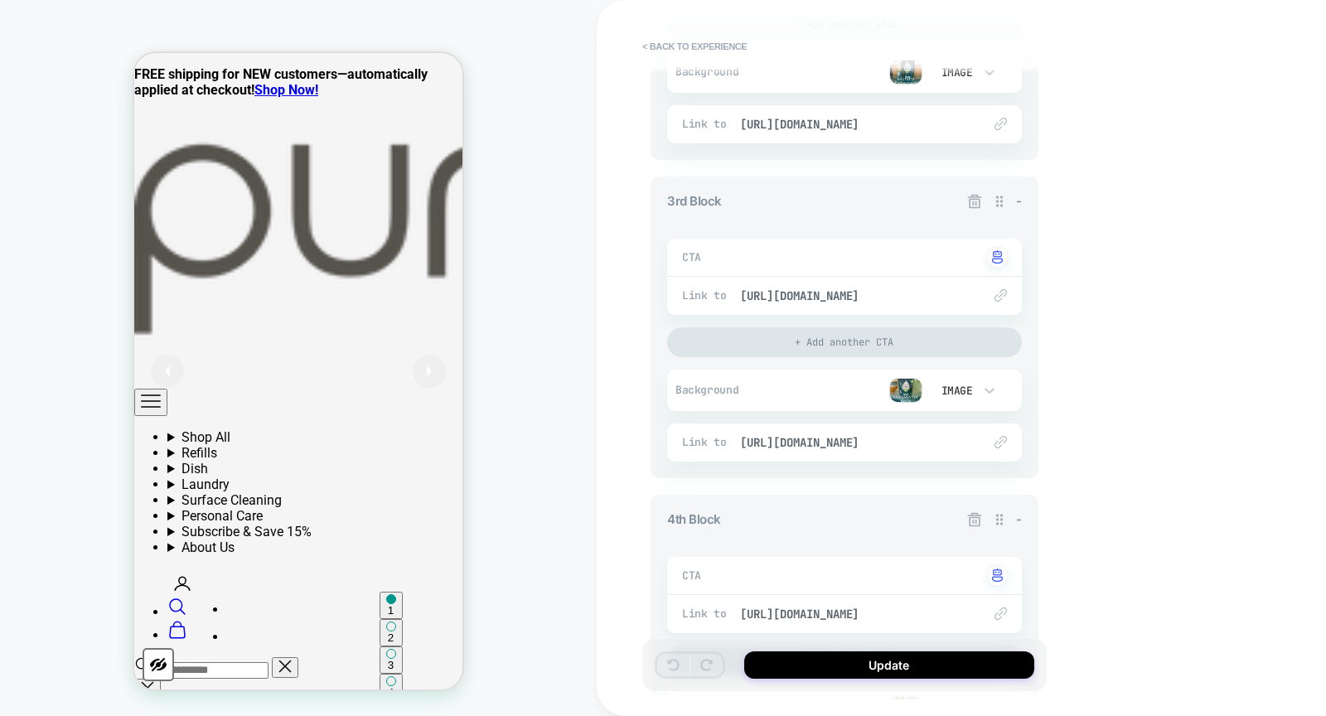
scroll to position [845, 0]
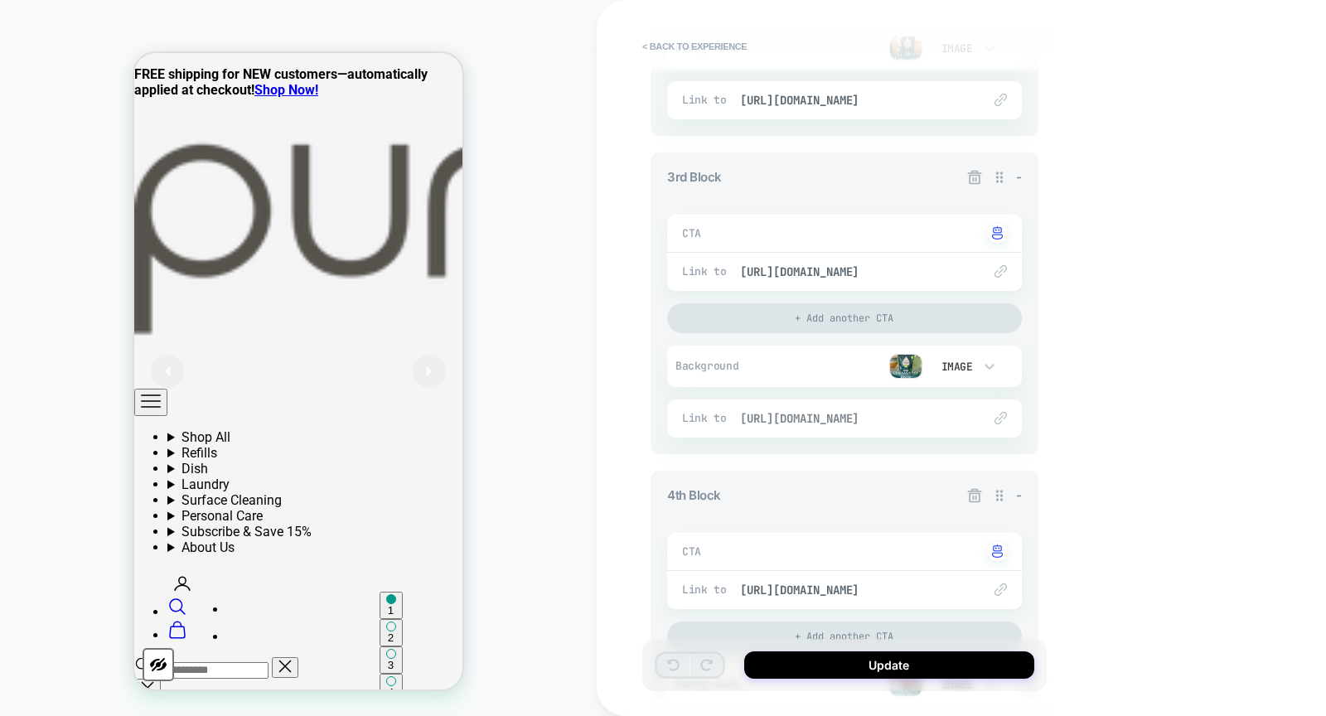
click at [854, 413] on span "[URL][DOMAIN_NAME]" at bounding box center [852, 418] width 225 height 15
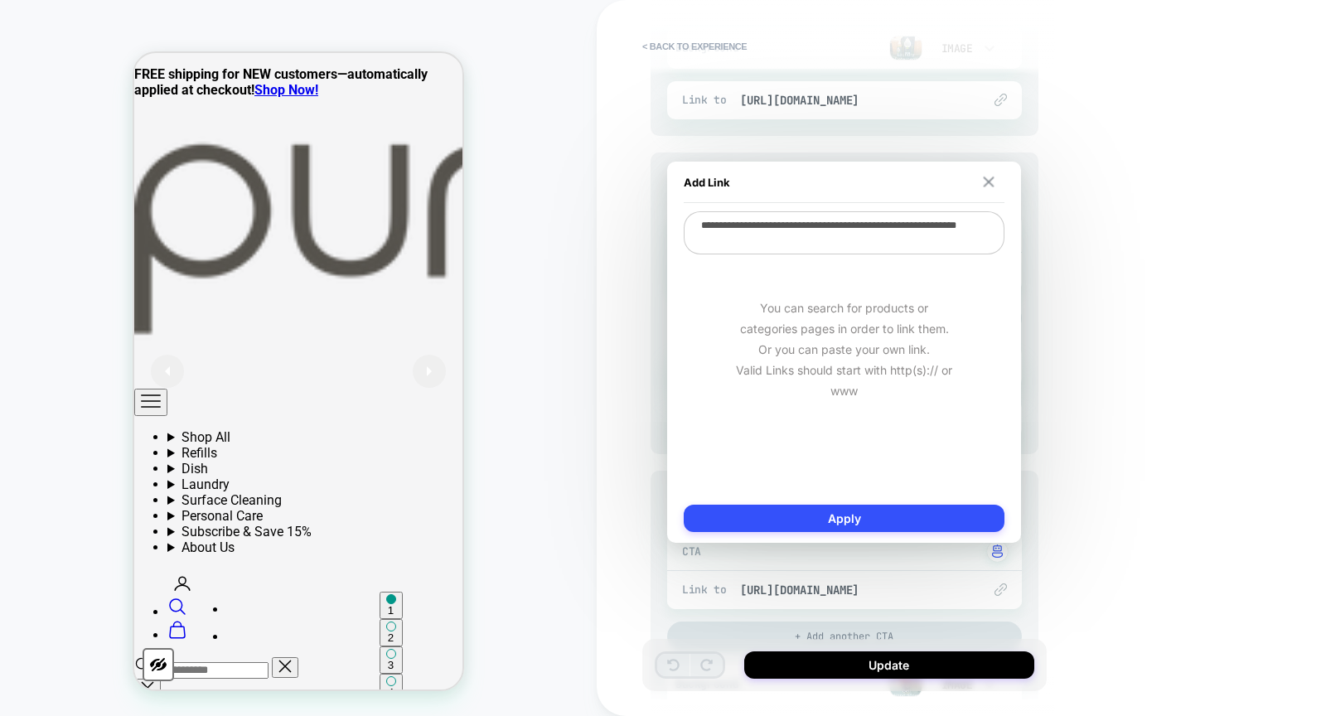
click at [993, 179] on img at bounding box center [989, 182] width 11 height 11
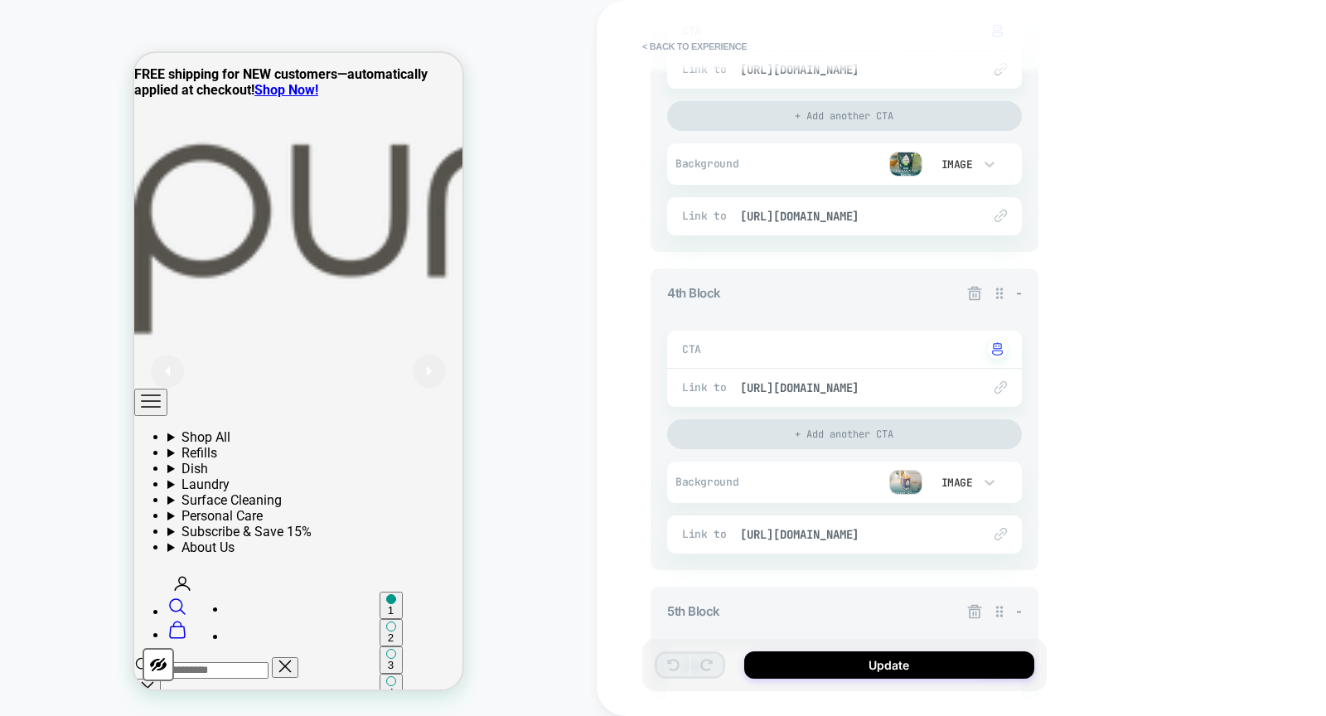
scroll to position [1079, 0]
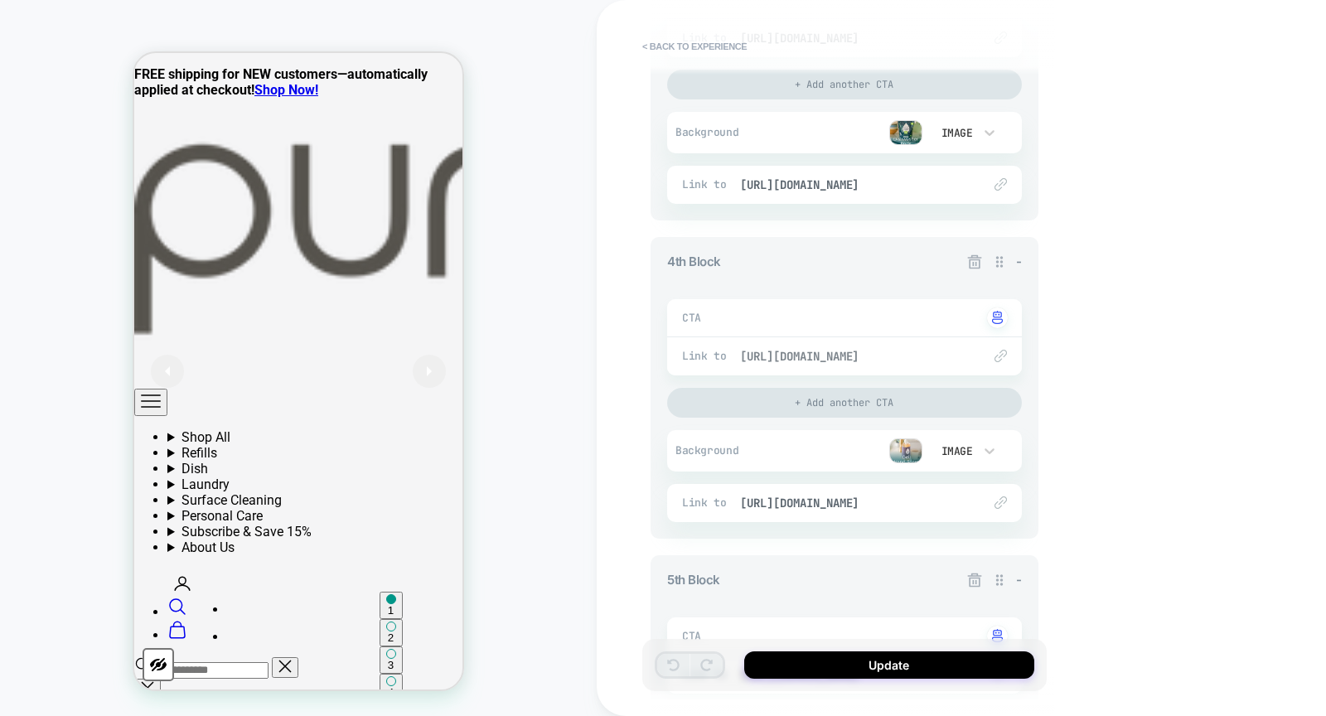
click at [874, 351] on span "[URL][DOMAIN_NAME]" at bounding box center [852, 356] width 225 height 15
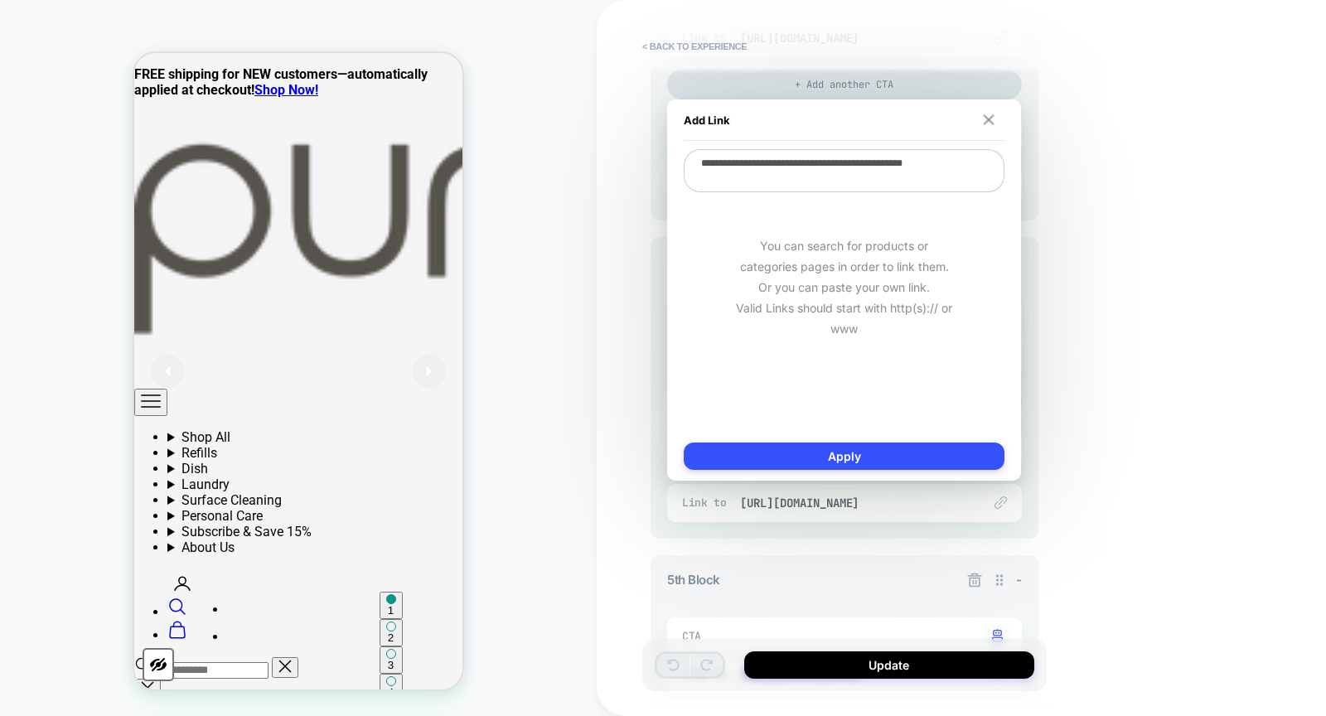
click at [989, 120] on img at bounding box center [989, 119] width 11 height 11
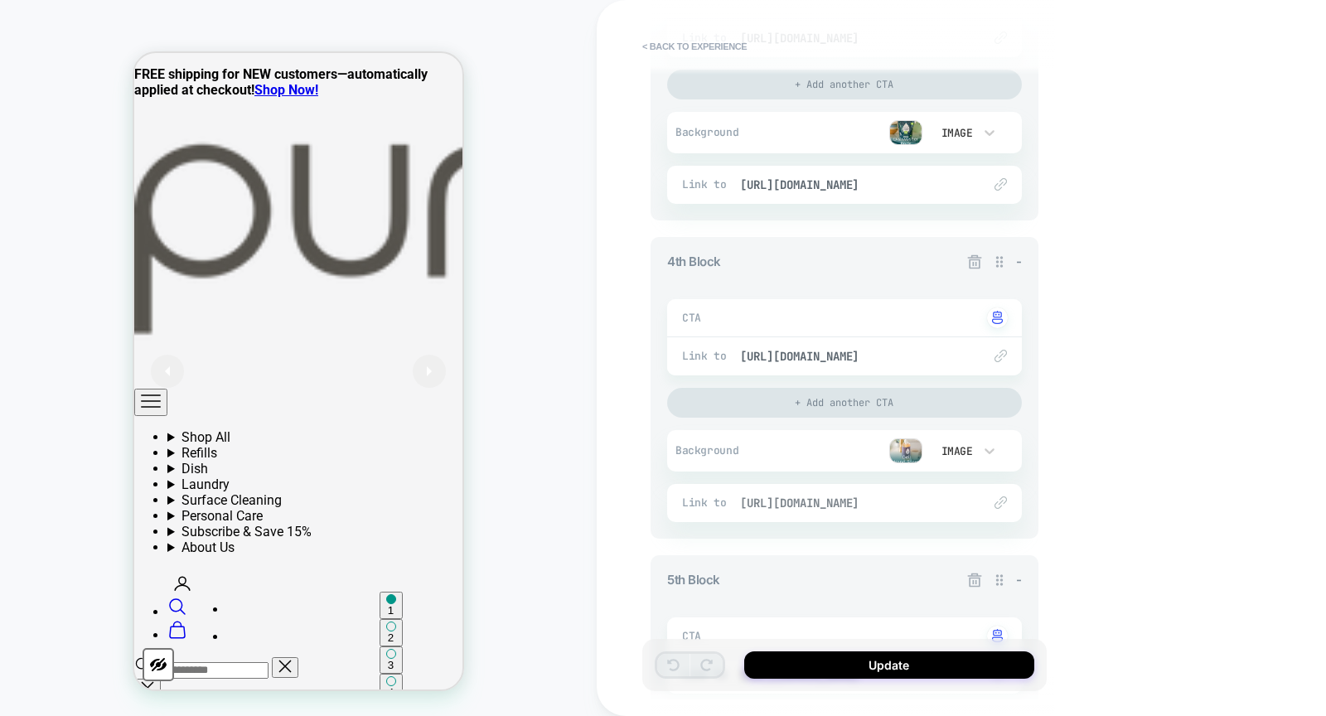
click at [841, 505] on span "[URL][DOMAIN_NAME]" at bounding box center [852, 503] width 225 height 15
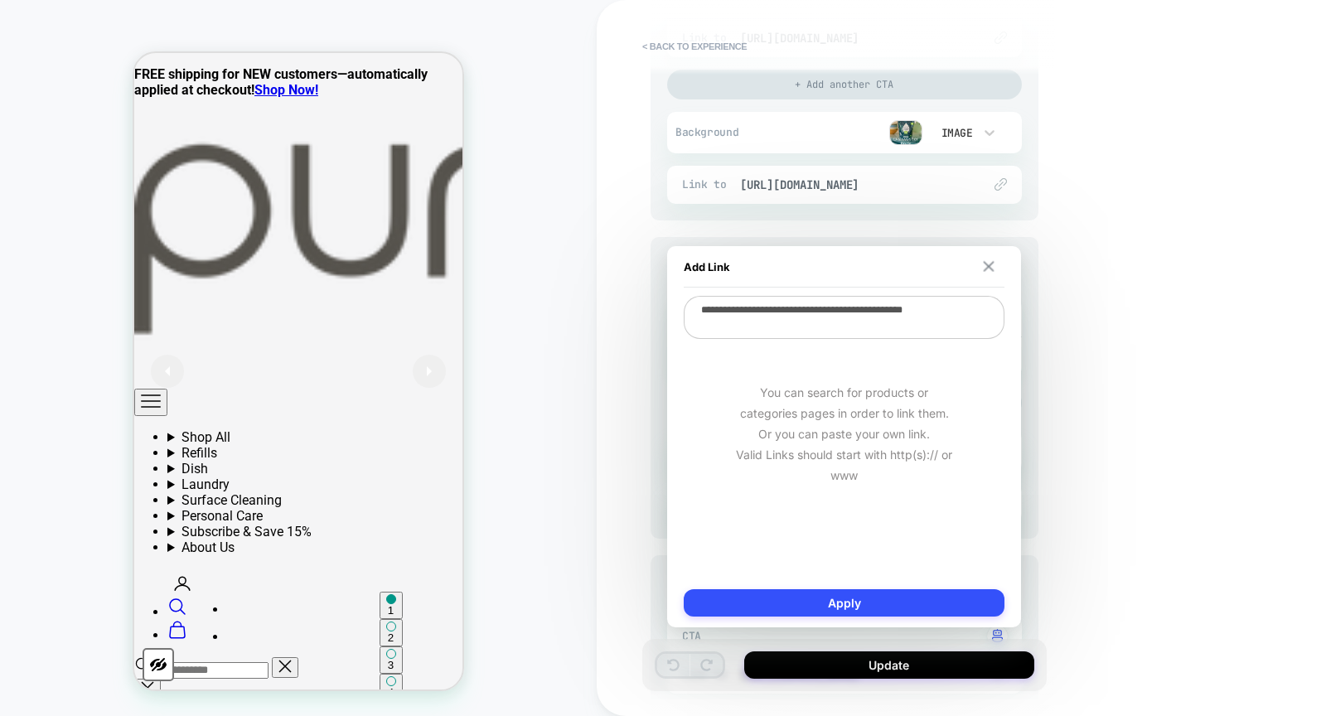
click at [986, 266] on img at bounding box center [989, 266] width 11 height 11
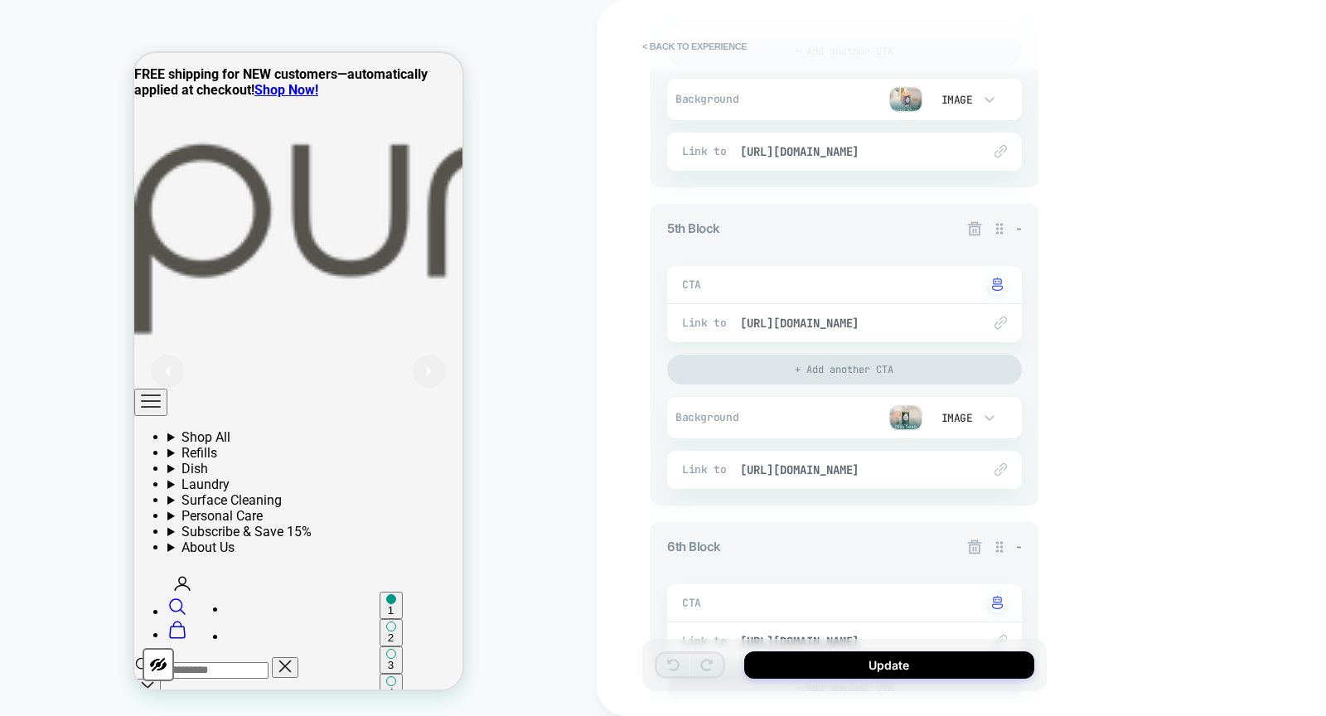
scroll to position [1450, 0]
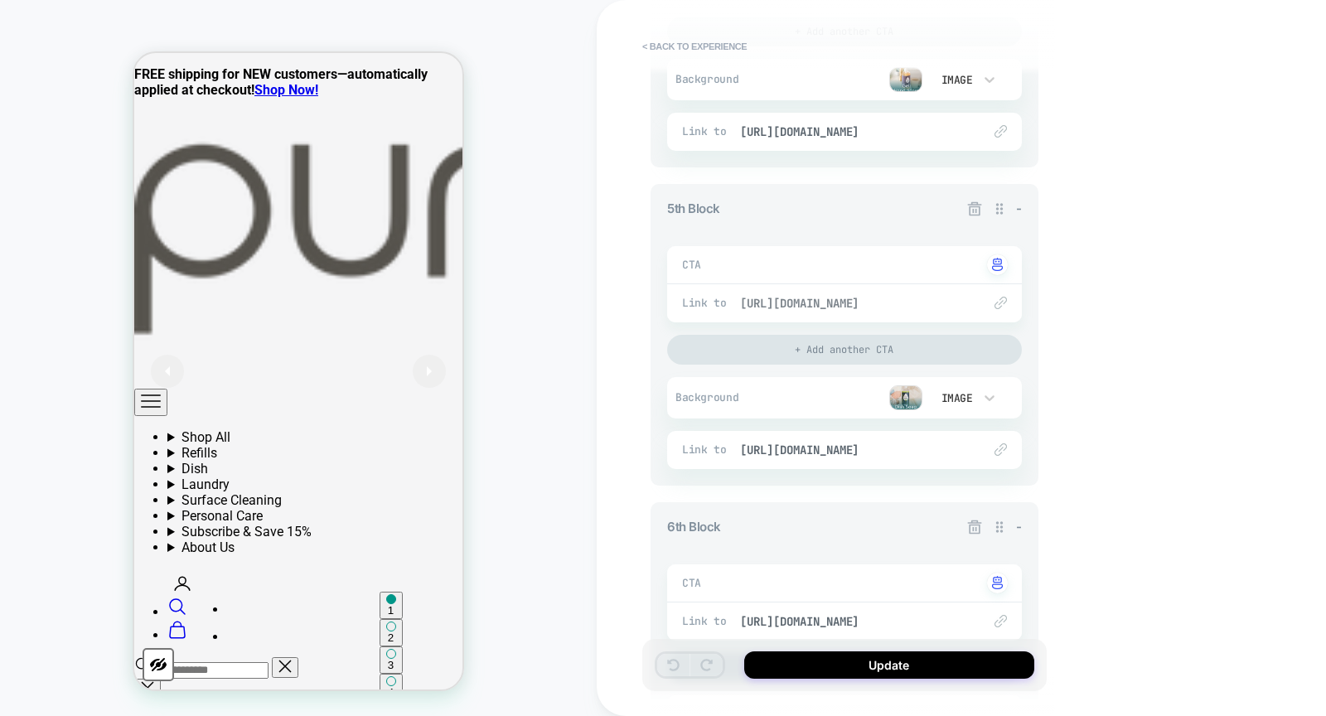
click at [907, 307] on span "[URL][DOMAIN_NAME]" at bounding box center [852, 303] width 225 height 15
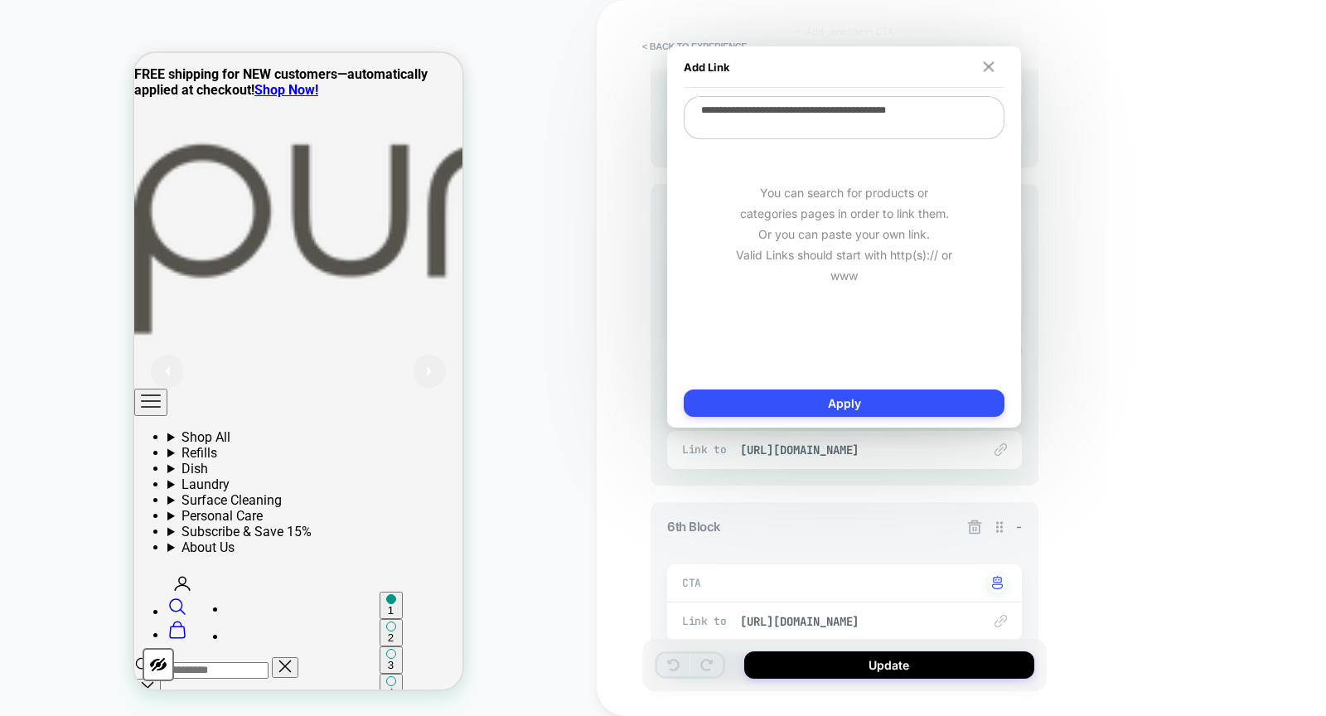
click at [989, 65] on img at bounding box center [989, 66] width 11 height 11
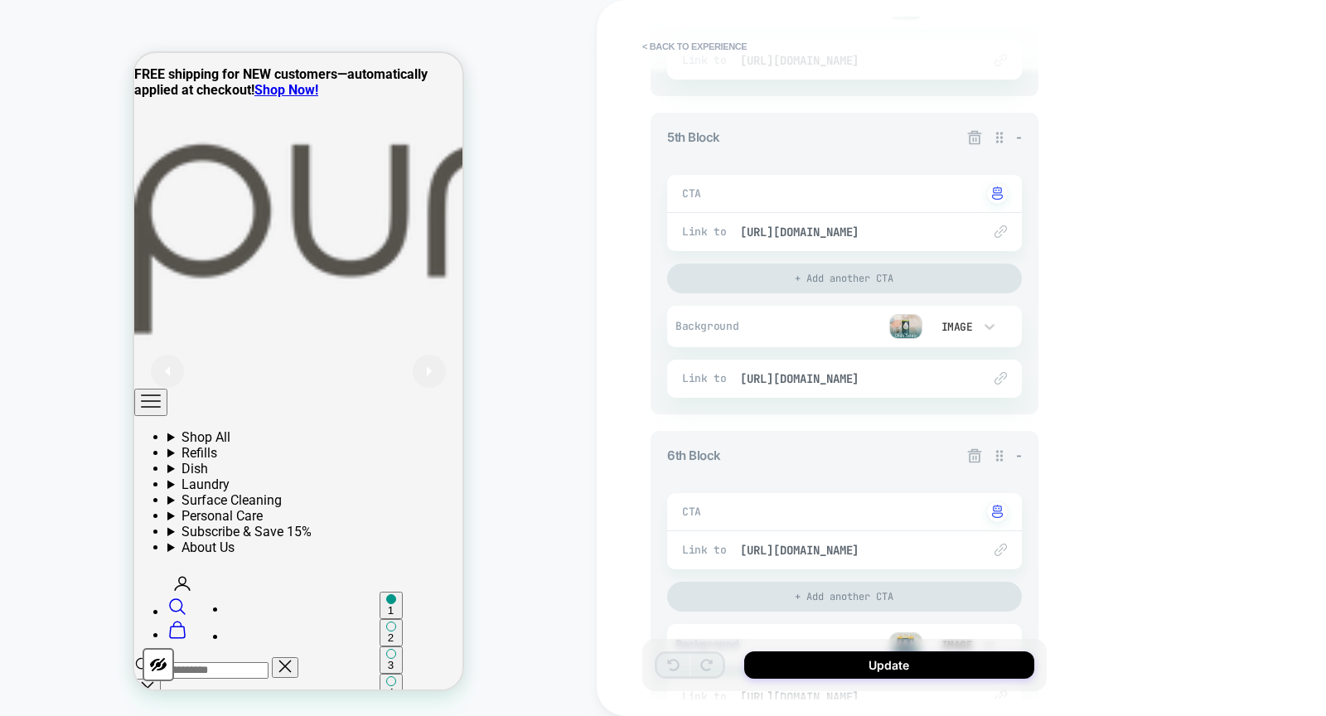
scroll to position [1551, 0]
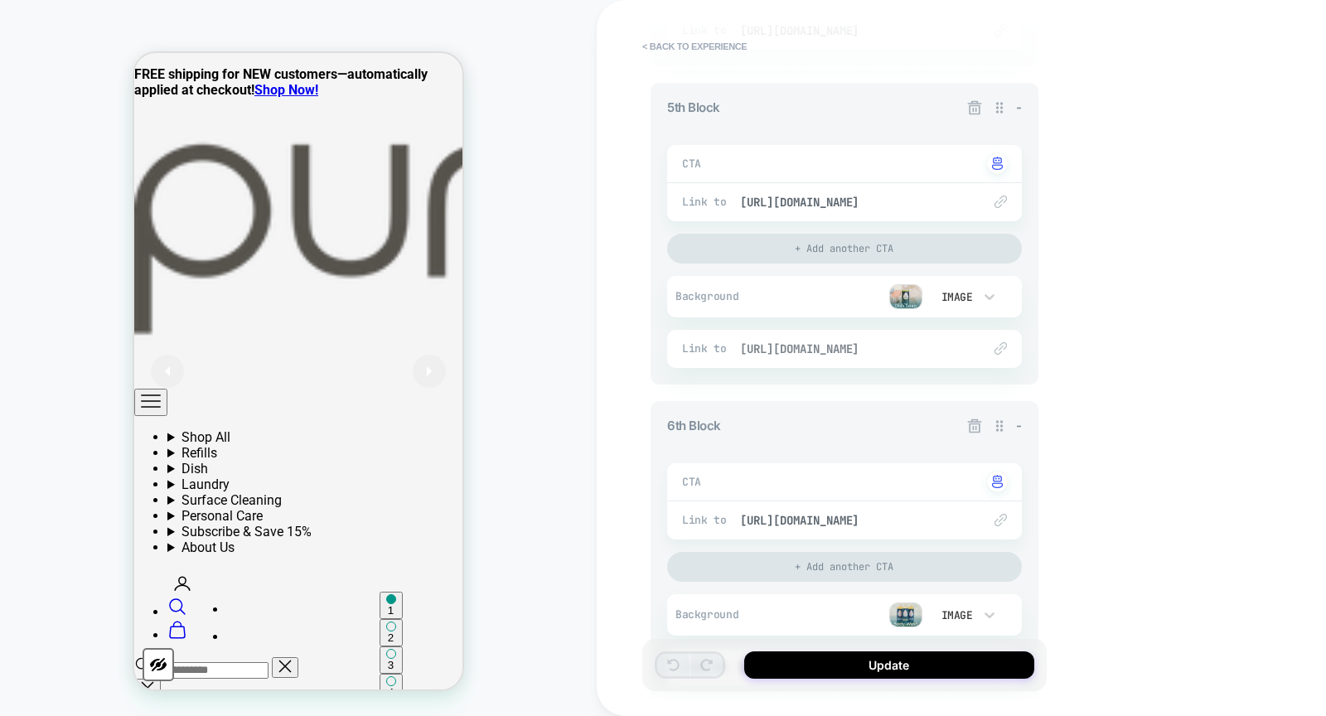
click at [861, 349] on span "[URL][DOMAIN_NAME]" at bounding box center [852, 348] width 225 height 15
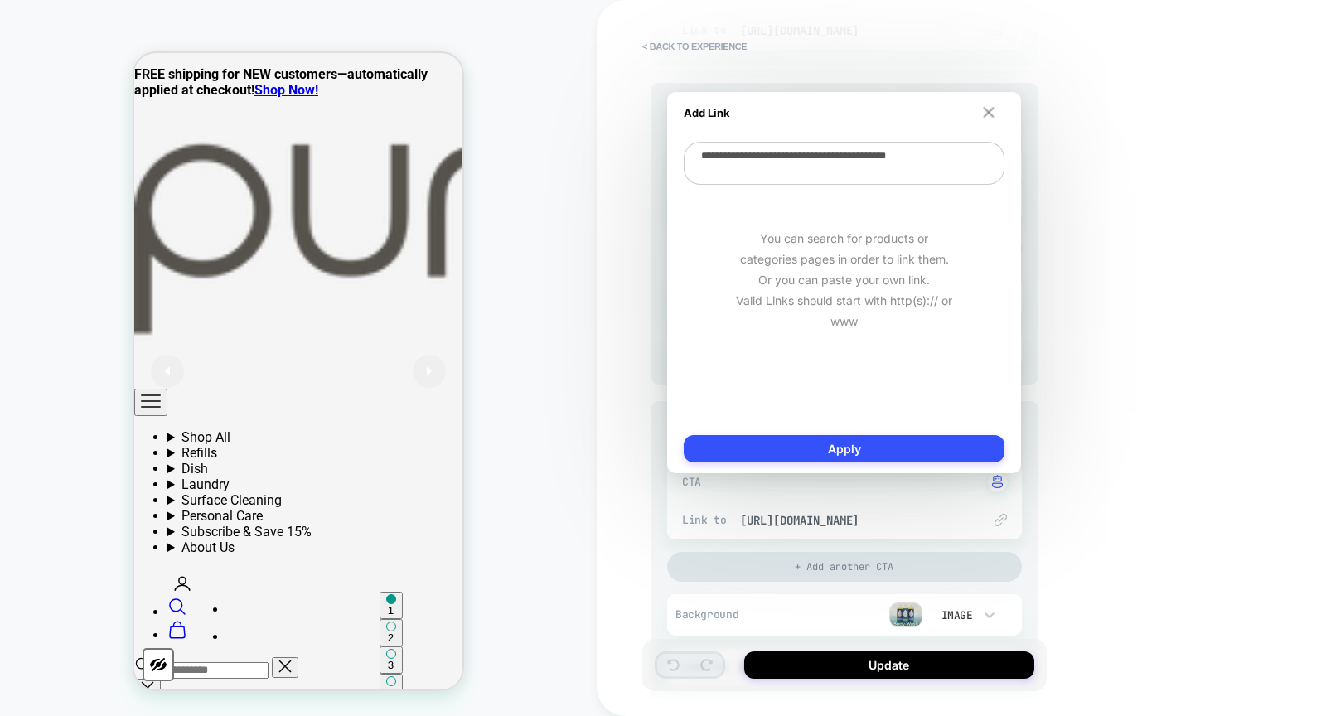
click at [994, 114] on button at bounding box center [989, 113] width 16 height 12
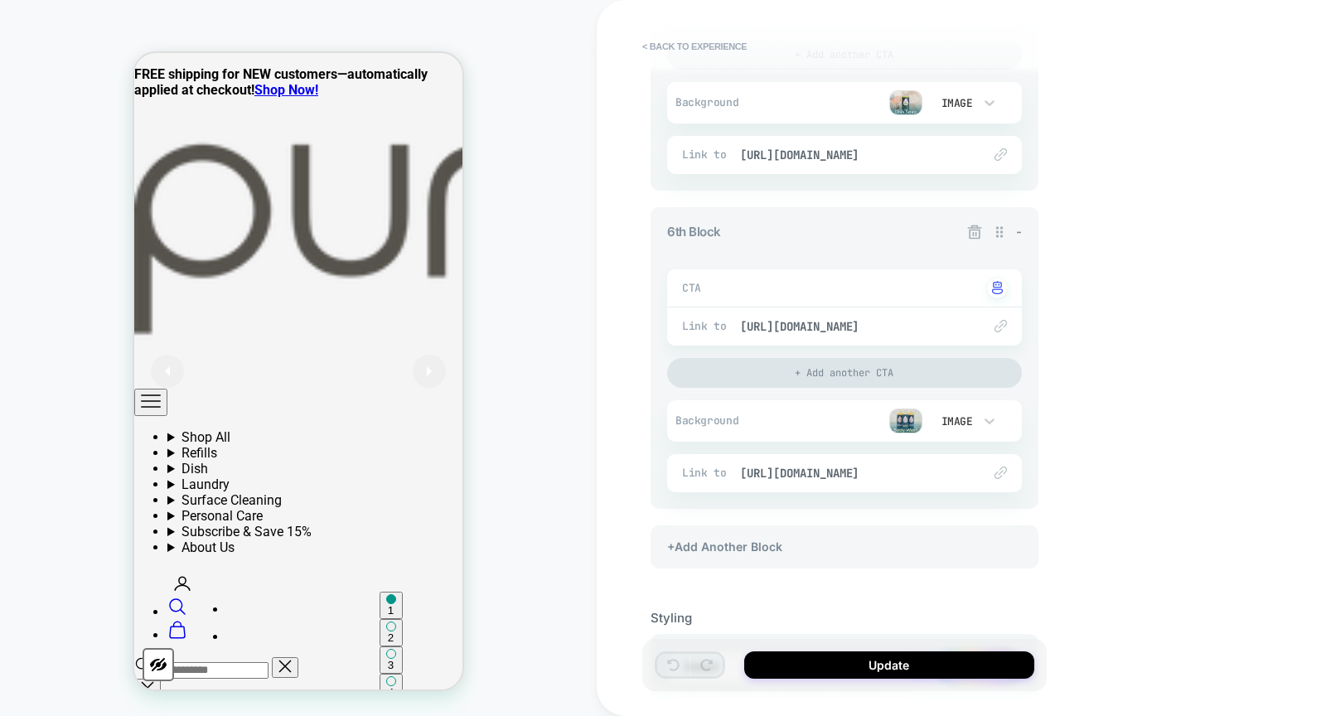
scroll to position [1799, 0]
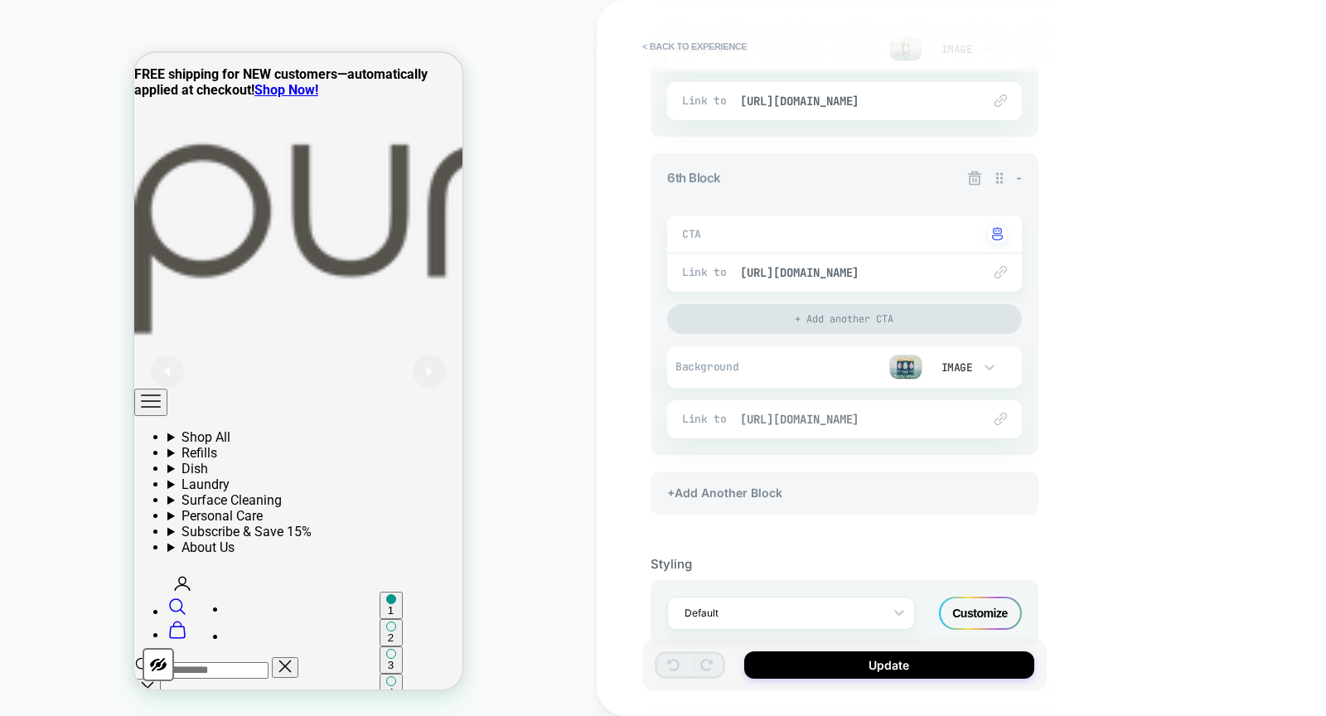
click at [876, 418] on span "[URL][DOMAIN_NAME]" at bounding box center [852, 419] width 225 height 15
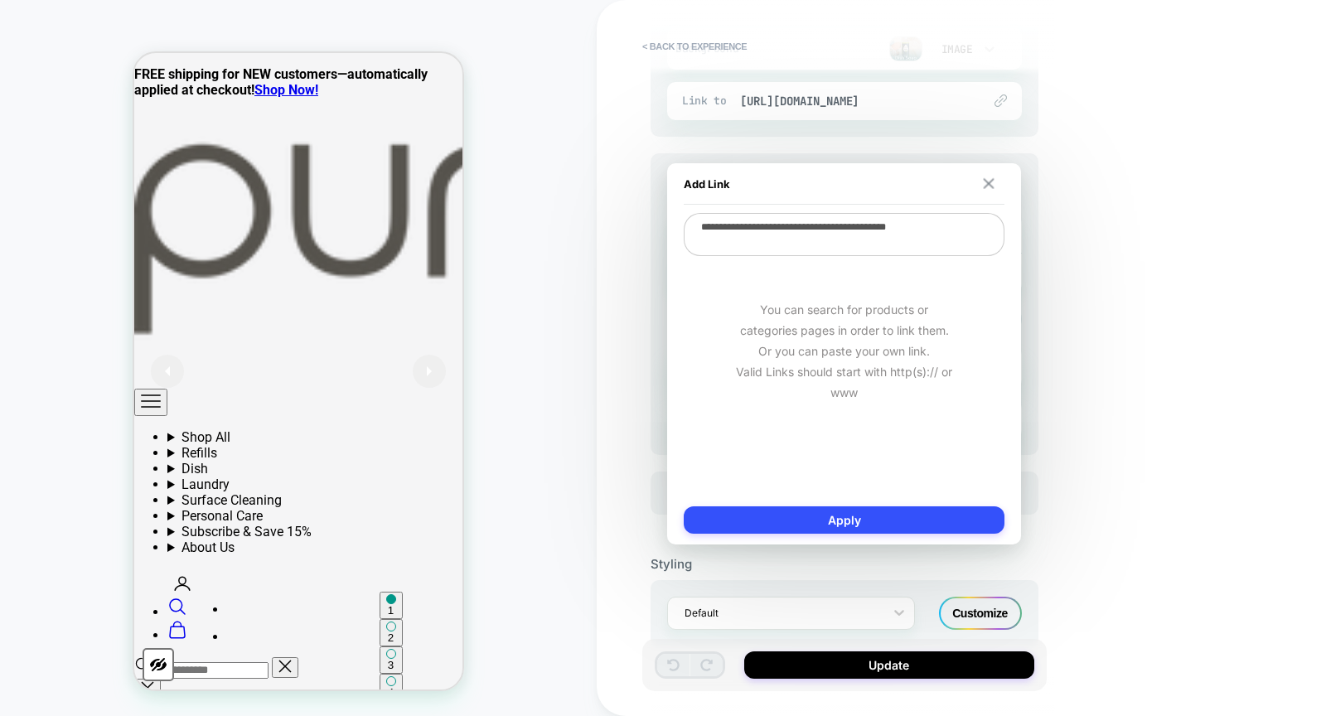
click at [986, 180] on img at bounding box center [989, 183] width 11 height 11
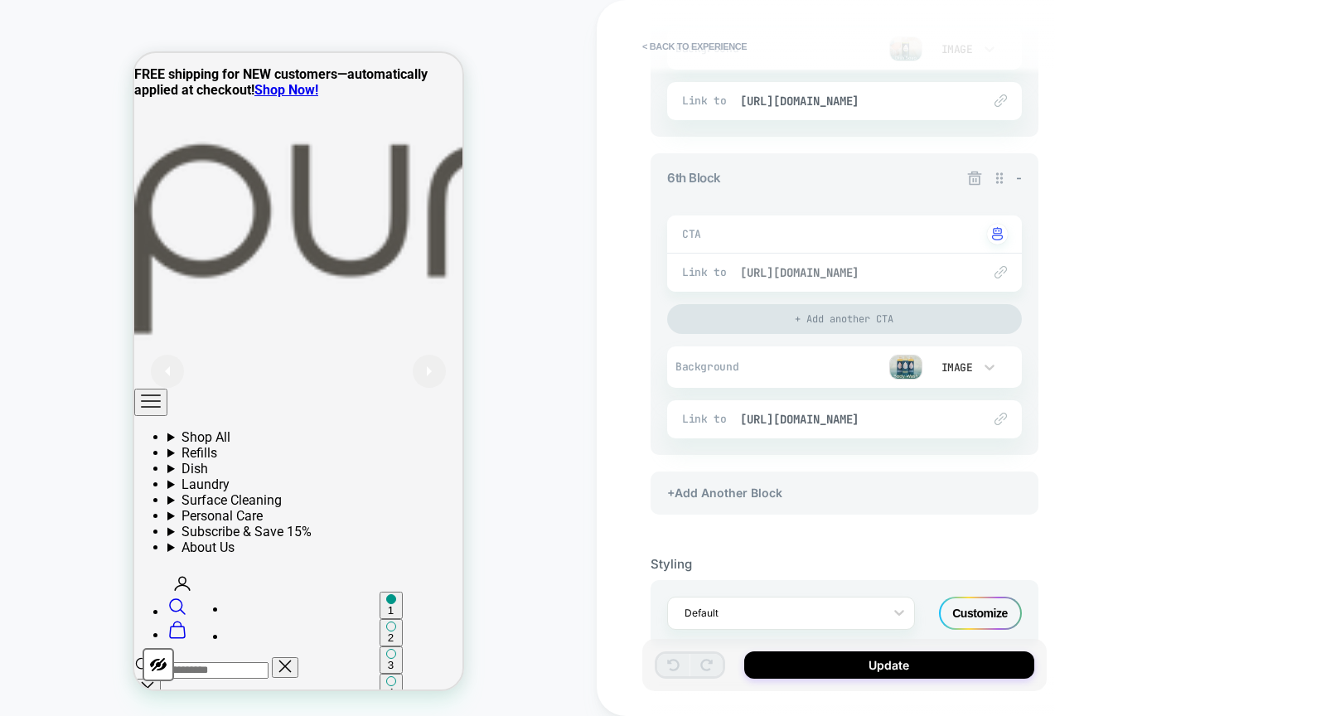
click at [879, 270] on span "[URL][DOMAIN_NAME]" at bounding box center [852, 272] width 225 height 15
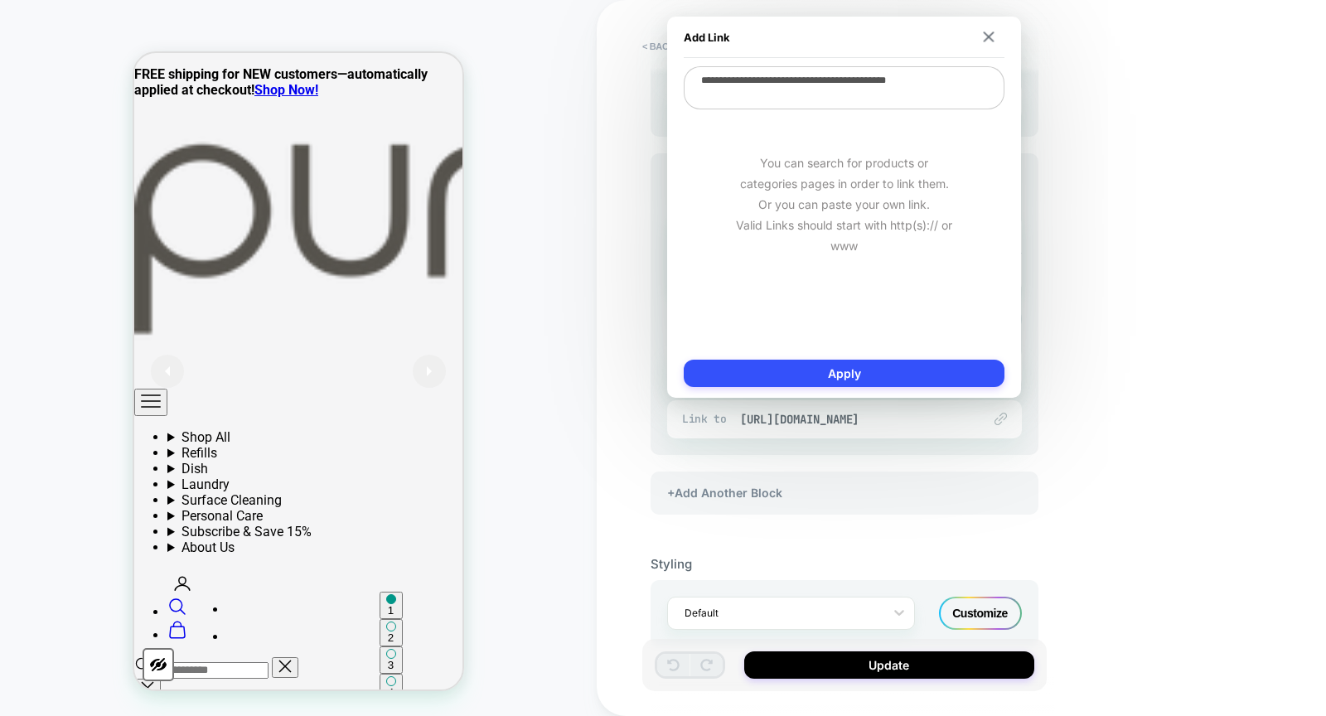
click at [995, 43] on div "Add Link" at bounding box center [844, 37] width 321 height 41
click at [988, 39] on img at bounding box center [989, 36] width 11 height 11
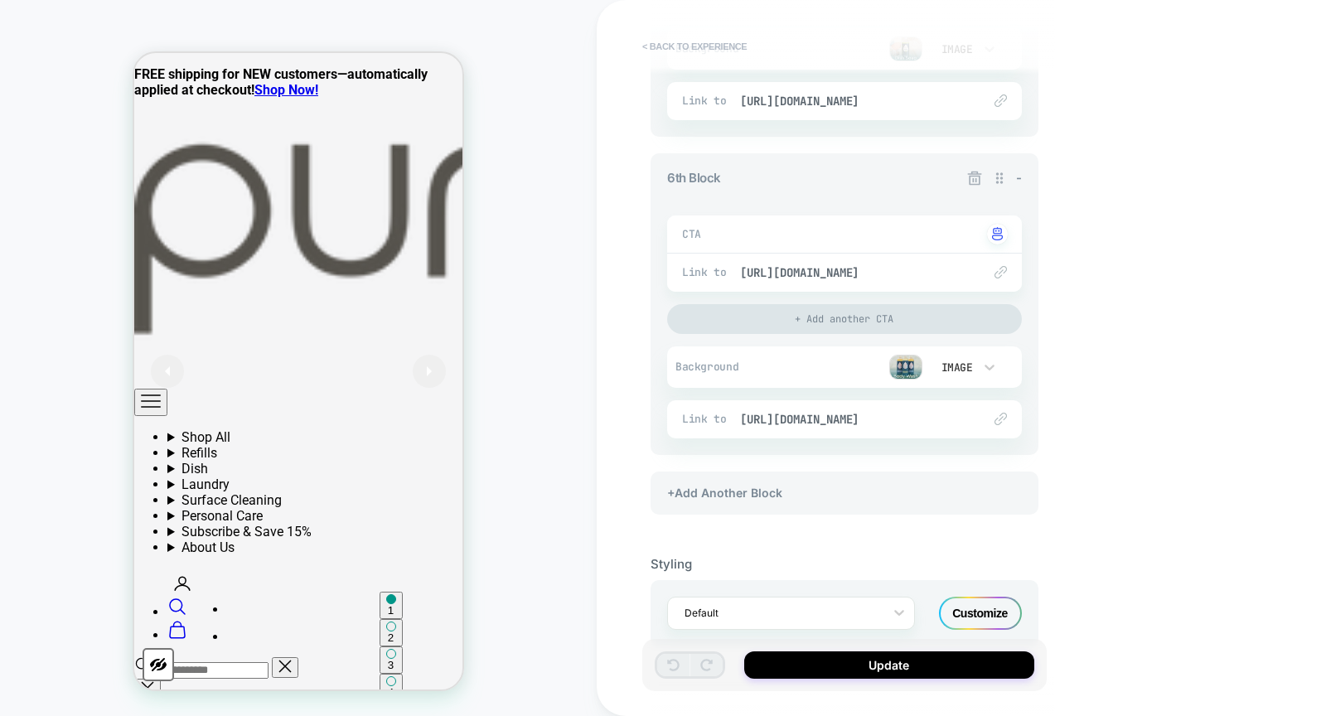
click at [722, 56] on button "< Back to experience" at bounding box center [694, 46] width 121 height 27
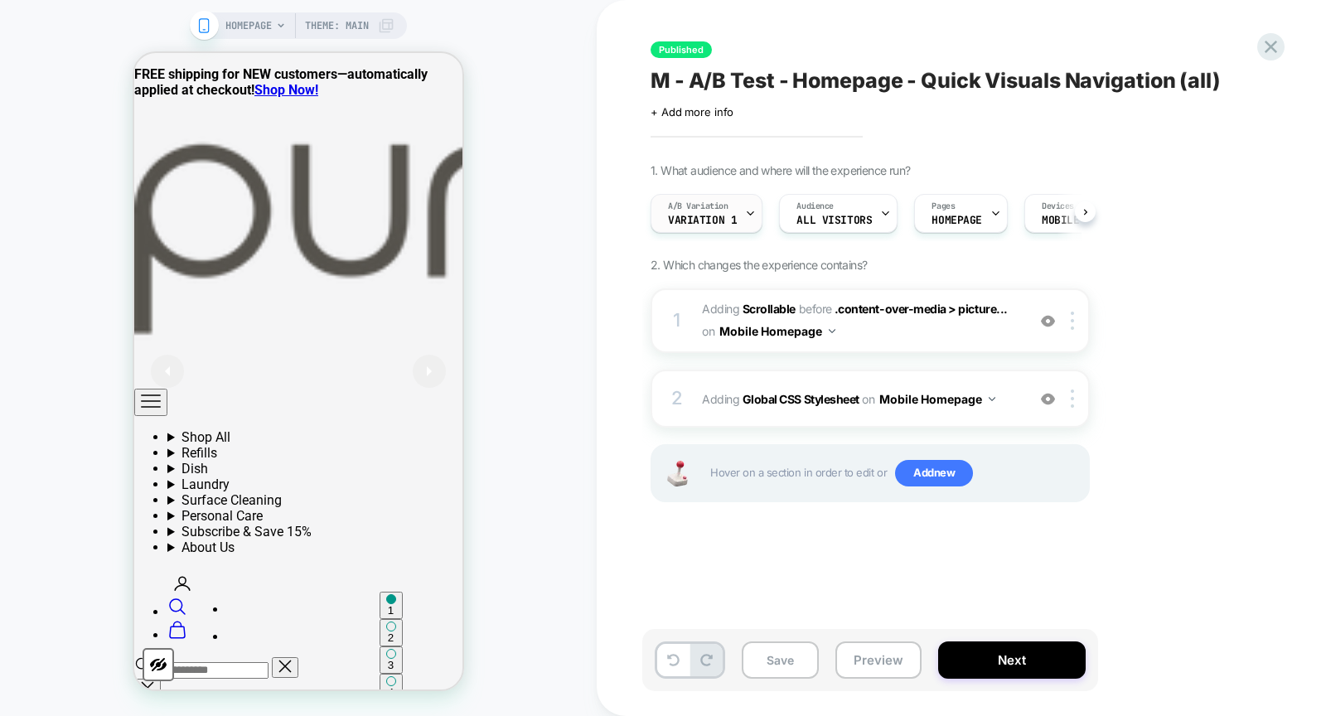
scroll to position [0, 1]
click at [733, 220] on span "Variation 1" at bounding box center [701, 221] width 69 height 12
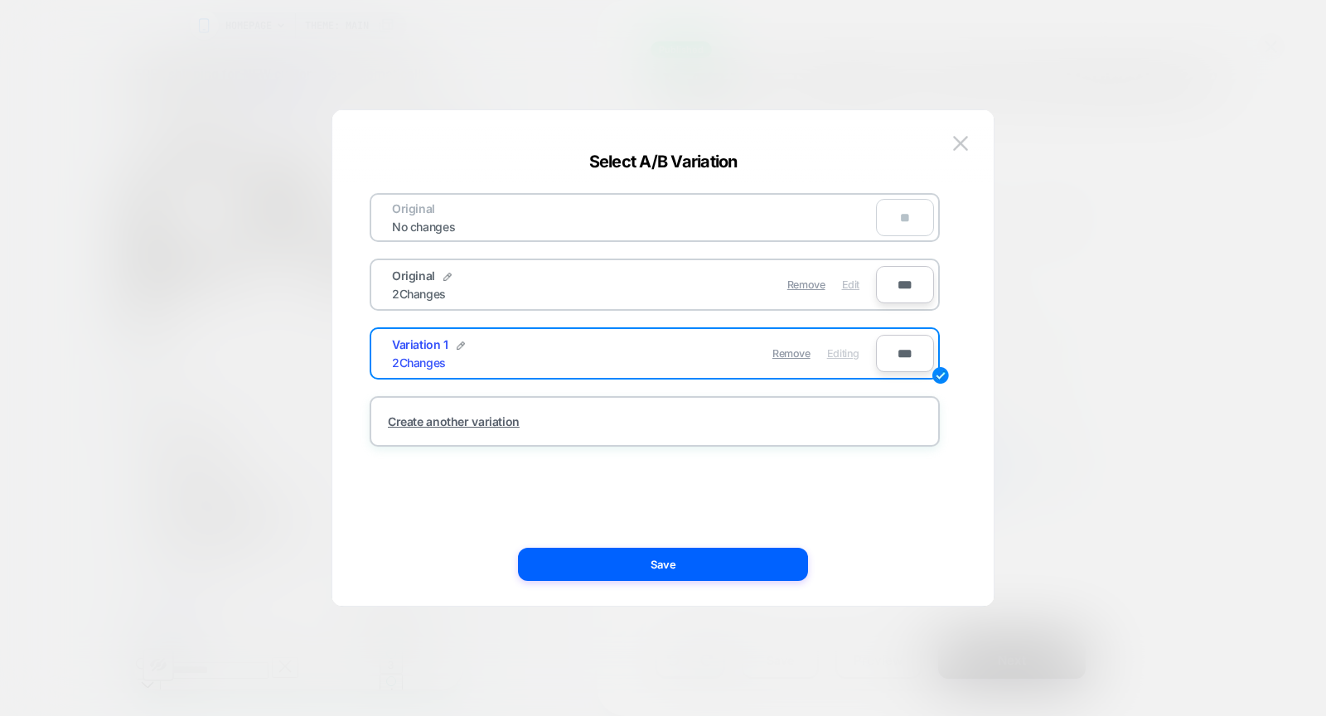
click at [850, 283] on span "Edit" at bounding box center [850, 284] width 17 height 12
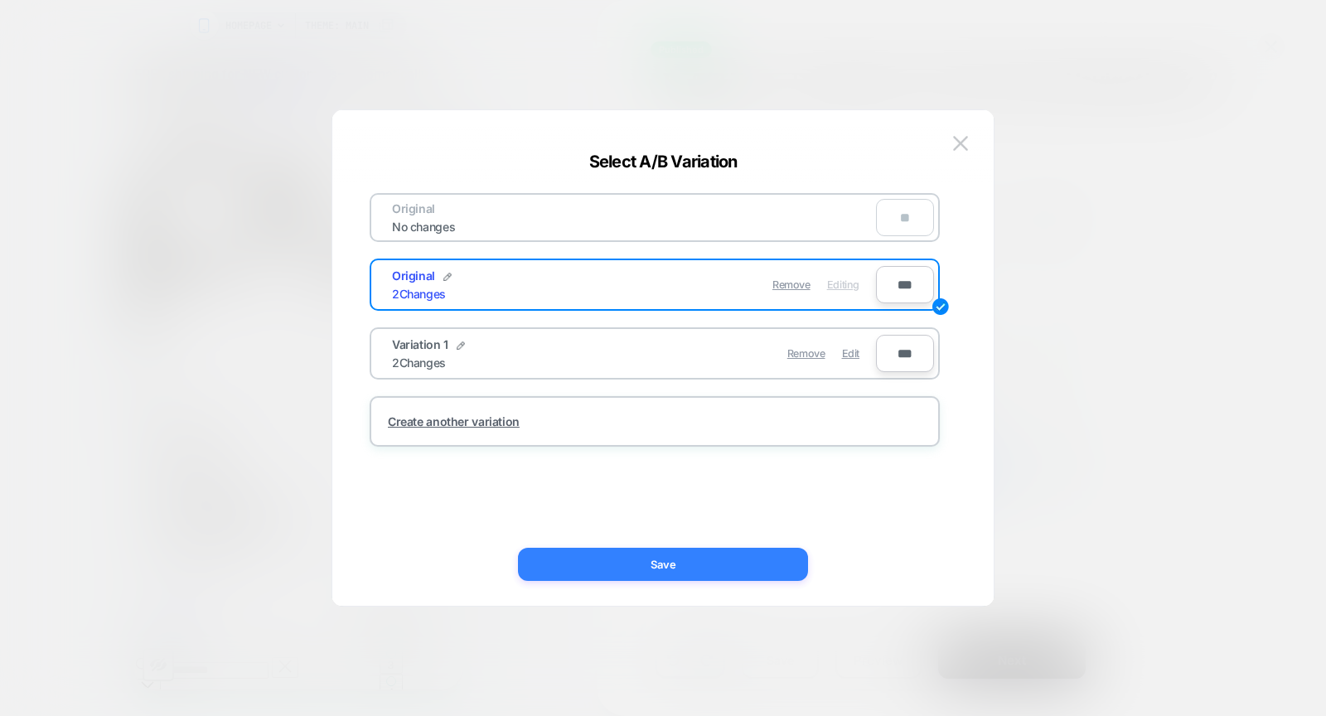
click at [723, 563] on button "Save" at bounding box center [663, 564] width 290 height 33
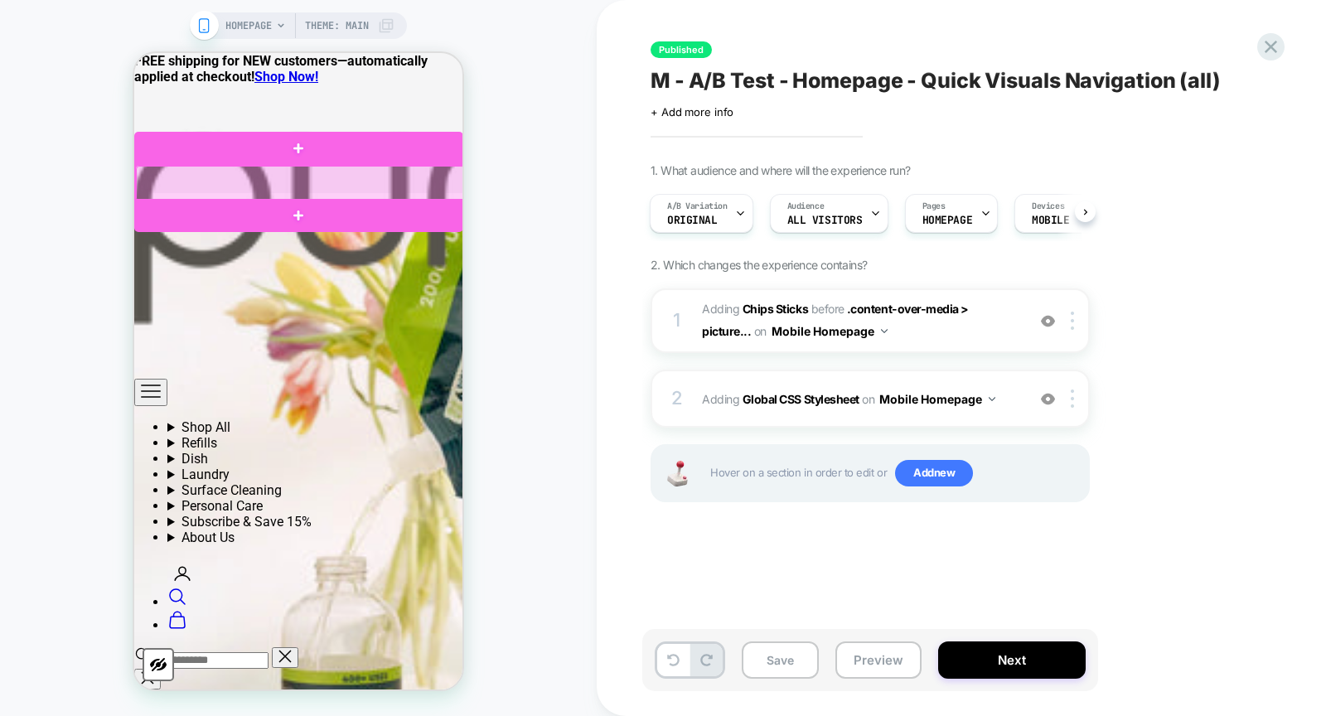
scroll to position [1439, 0]
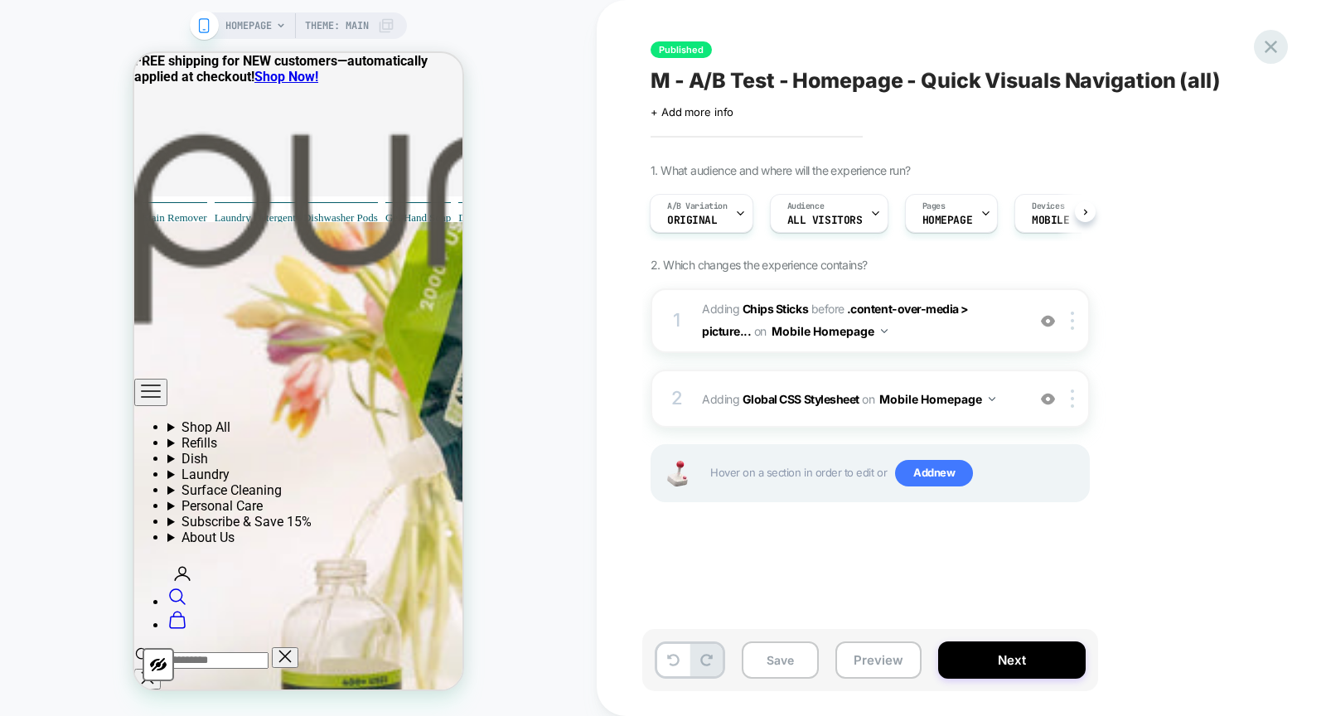
click at [1270, 45] on icon at bounding box center [1271, 47] width 12 height 12
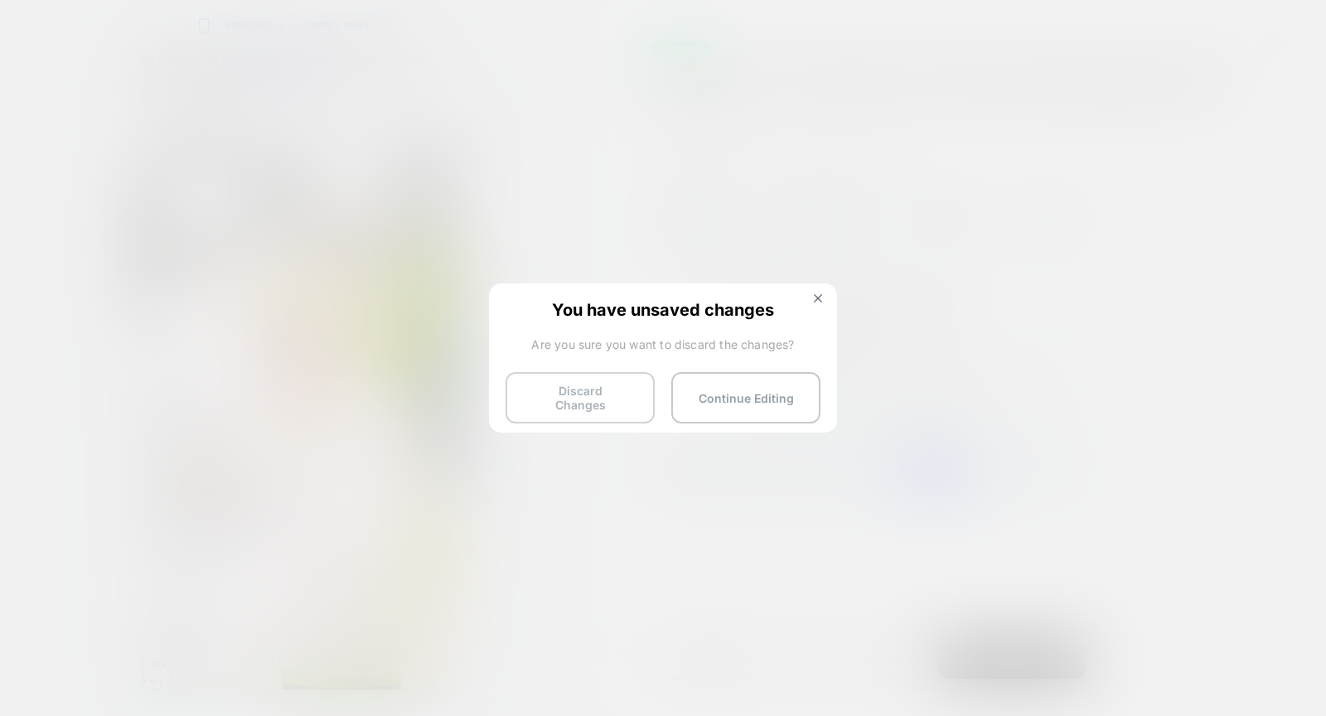
click at [589, 382] on button "Discard Changes" at bounding box center [580, 397] width 149 height 51
